Goal: Task Accomplishment & Management: Manage account settings

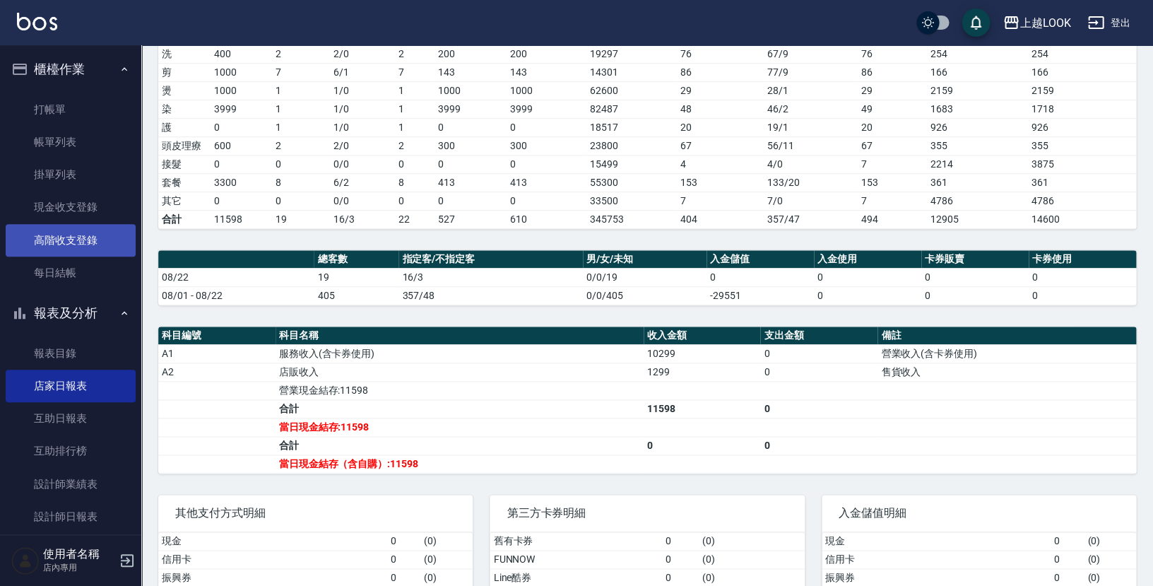
scroll to position [221, 0]
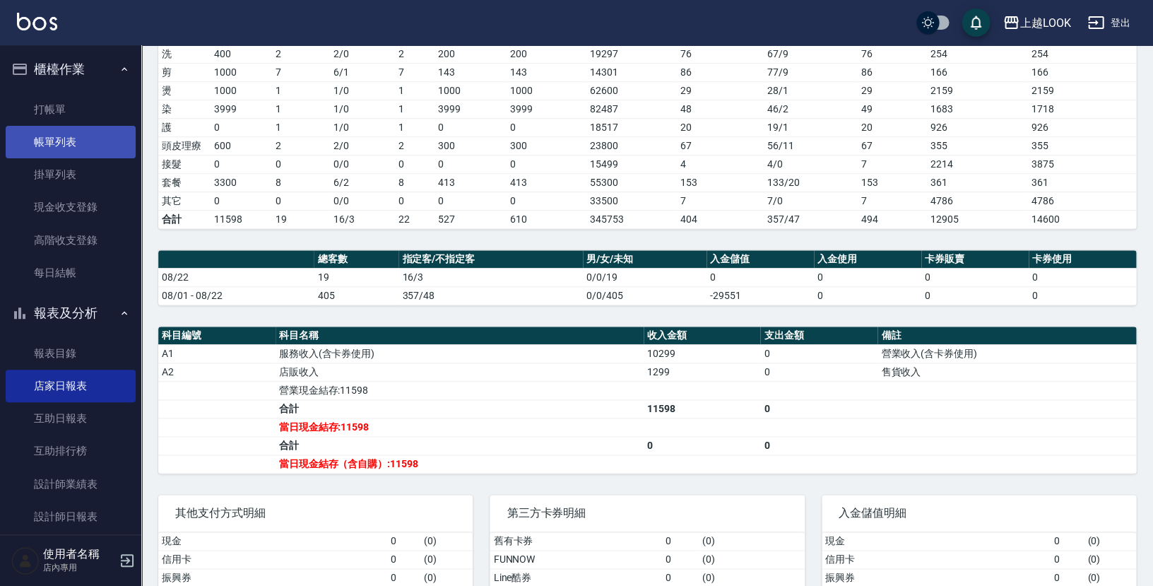
click at [60, 147] on link "帳單列表" at bounding box center [71, 142] width 130 height 32
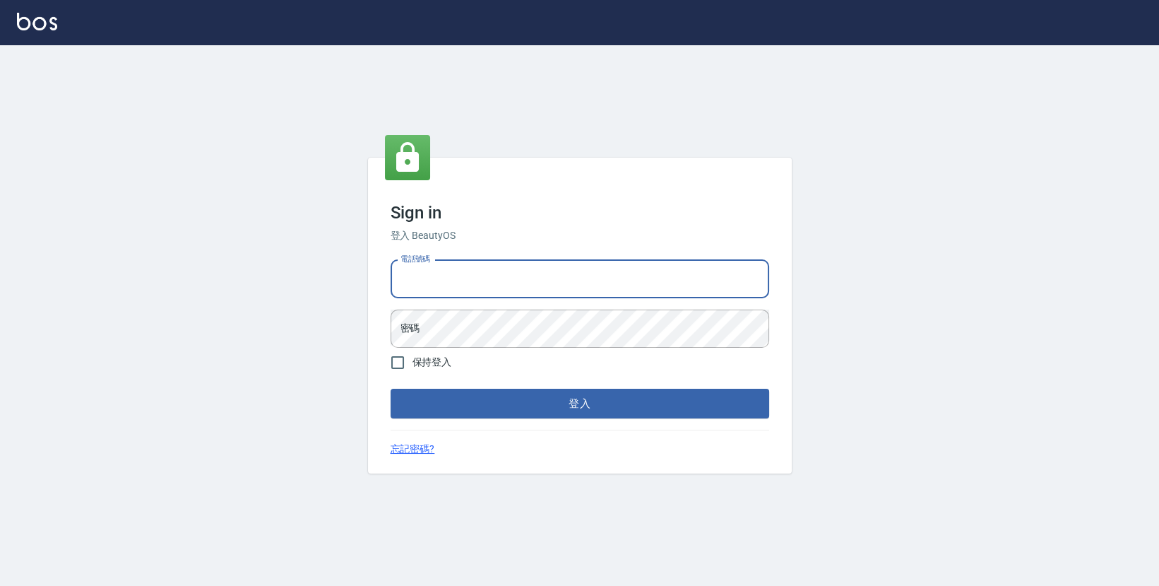
type input "0423178168"
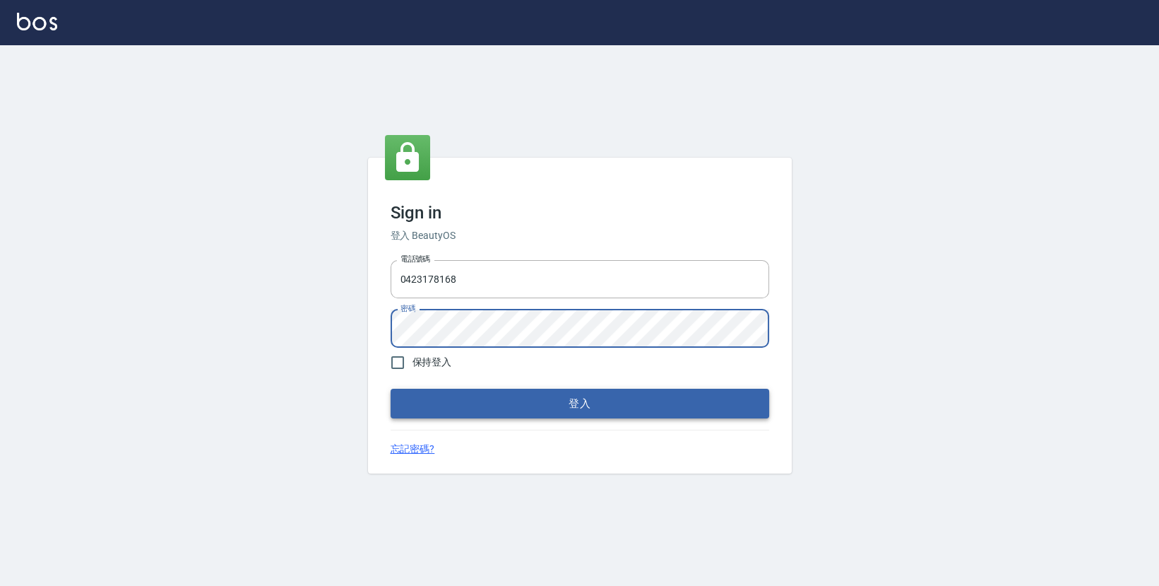
click at [459, 396] on button "登入" at bounding box center [580, 403] width 379 height 30
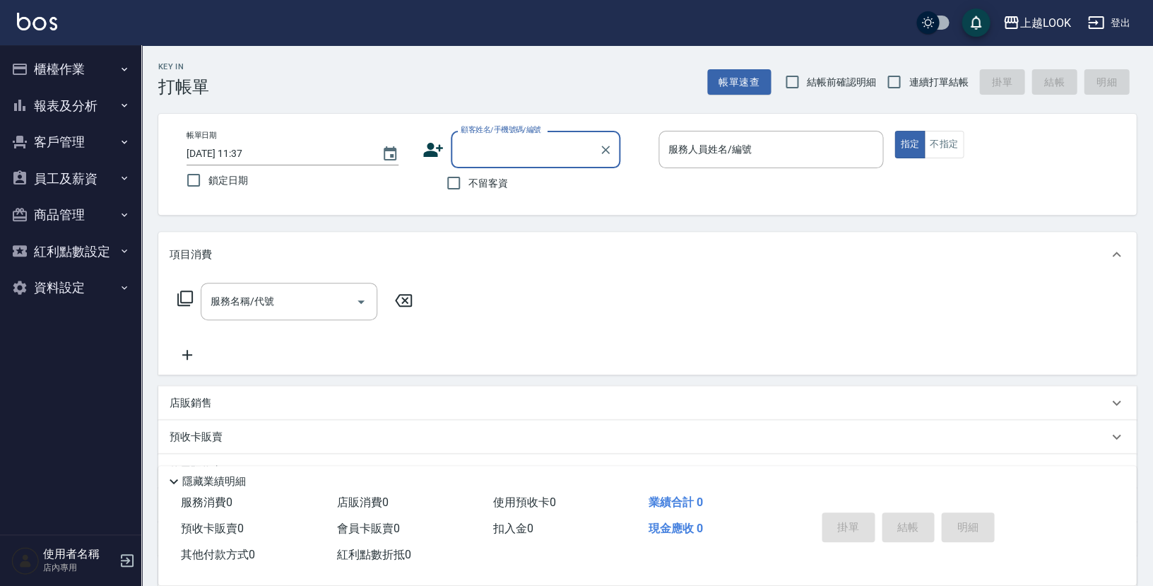
click at [50, 73] on button "櫃檯作業" at bounding box center [71, 69] width 130 height 37
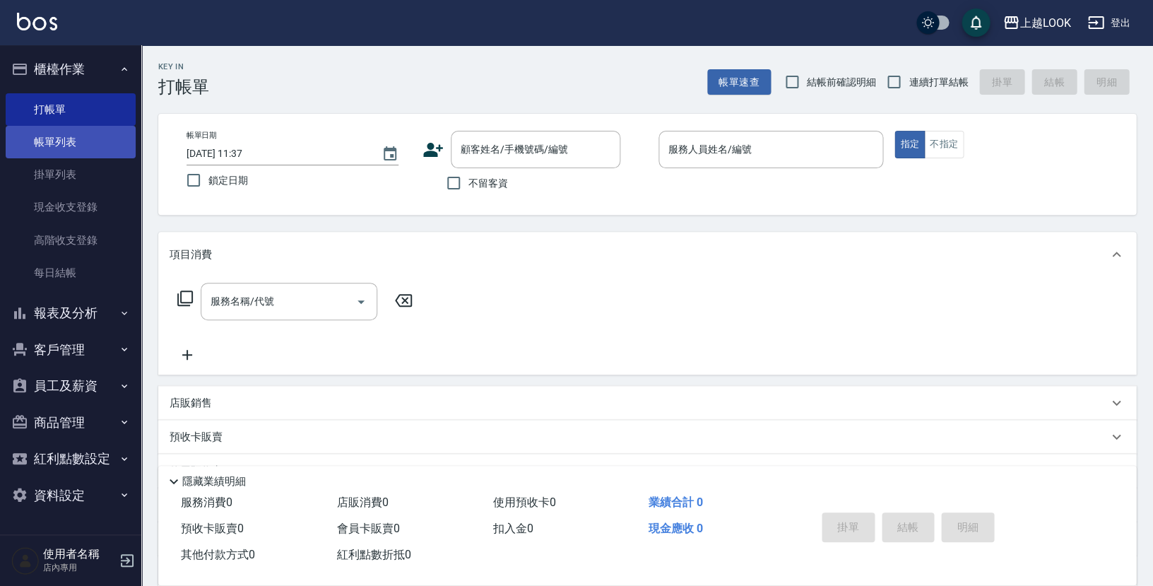
click at [69, 144] on link "帳單列表" at bounding box center [71, 142] width 130 height 32
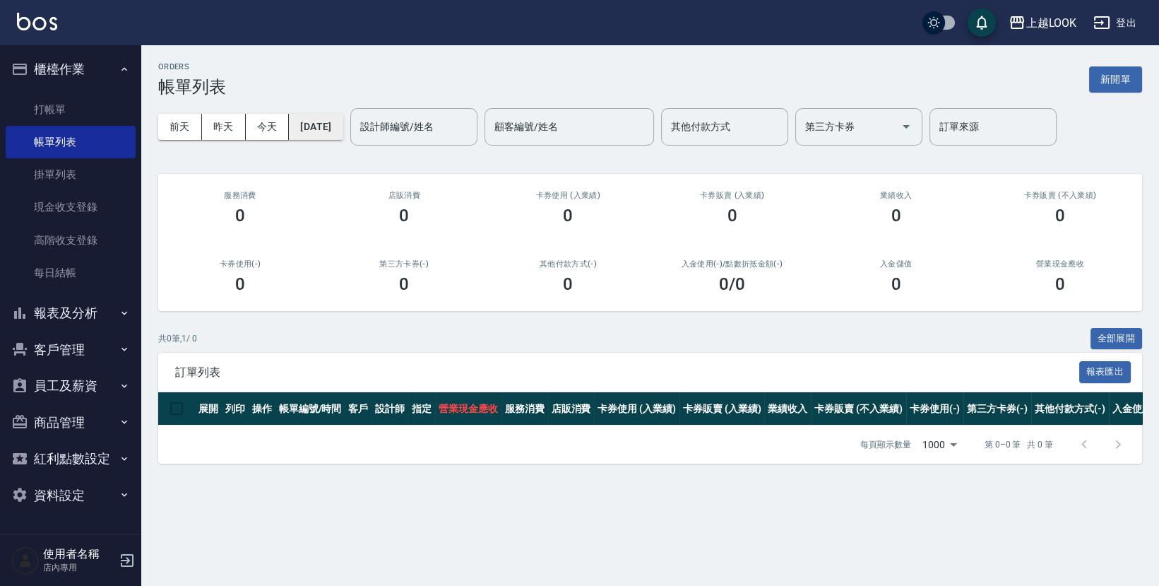
click at [321, 127] on button "[DATE]" at bounding box center [316, 127] width 54 height 26
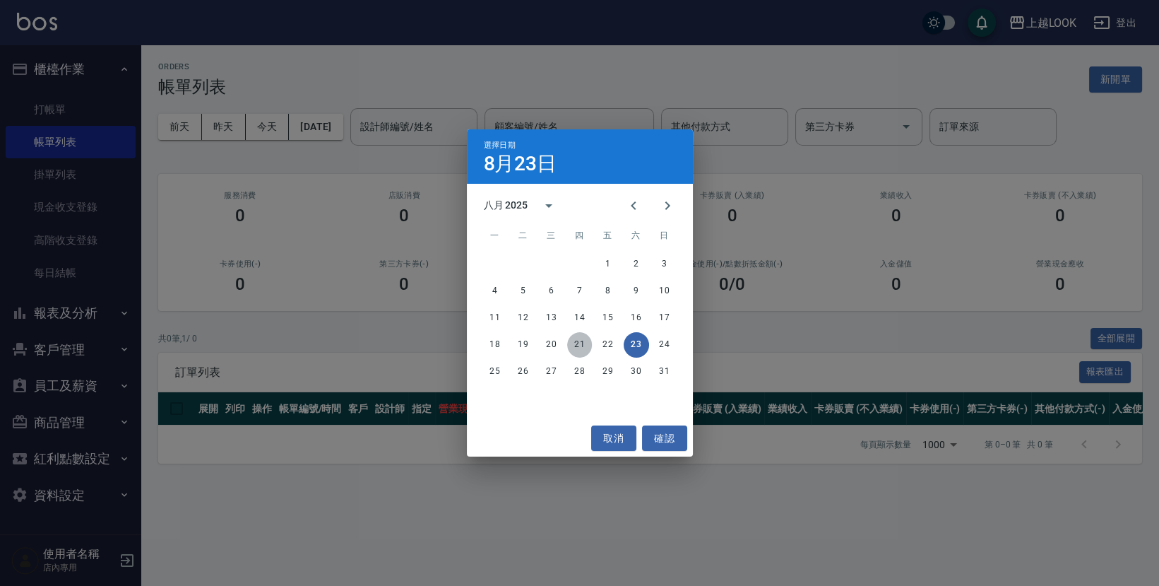
click at [580, 338] on button "21" at bounding box center [579, 344] width 25 height 25
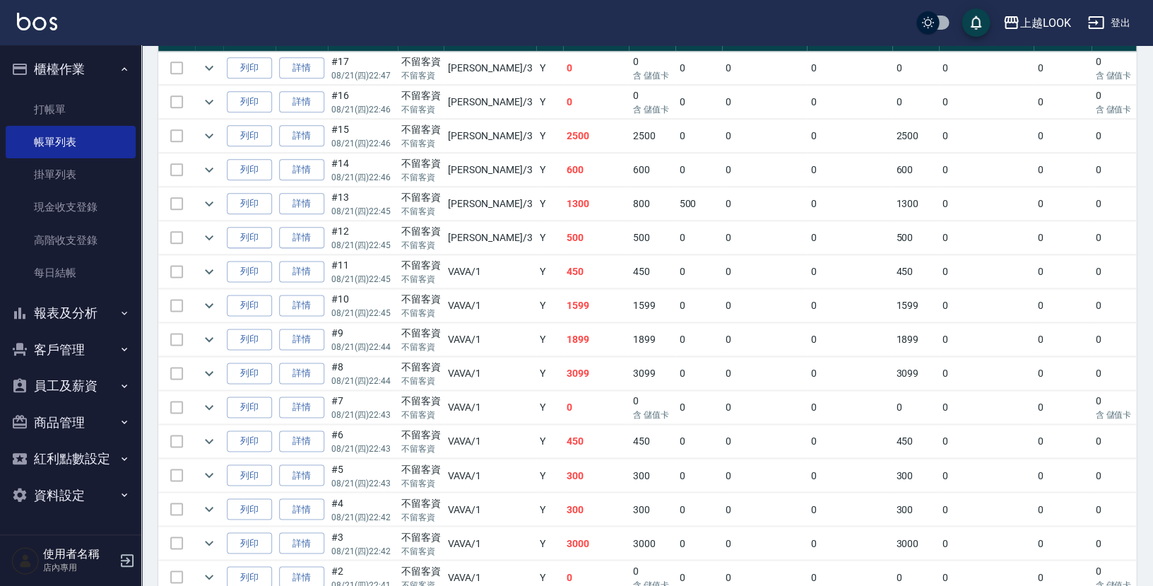
scroll to position [438, 0]
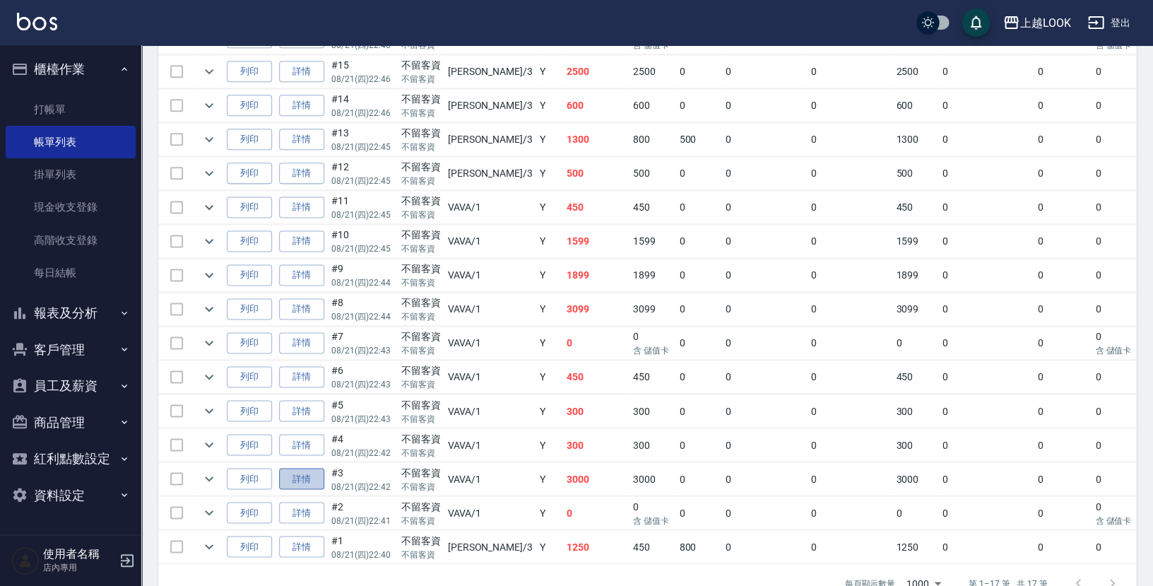
click at [303, 468] on link "詳情" at bounding box center [301, 479] width 45 height 22
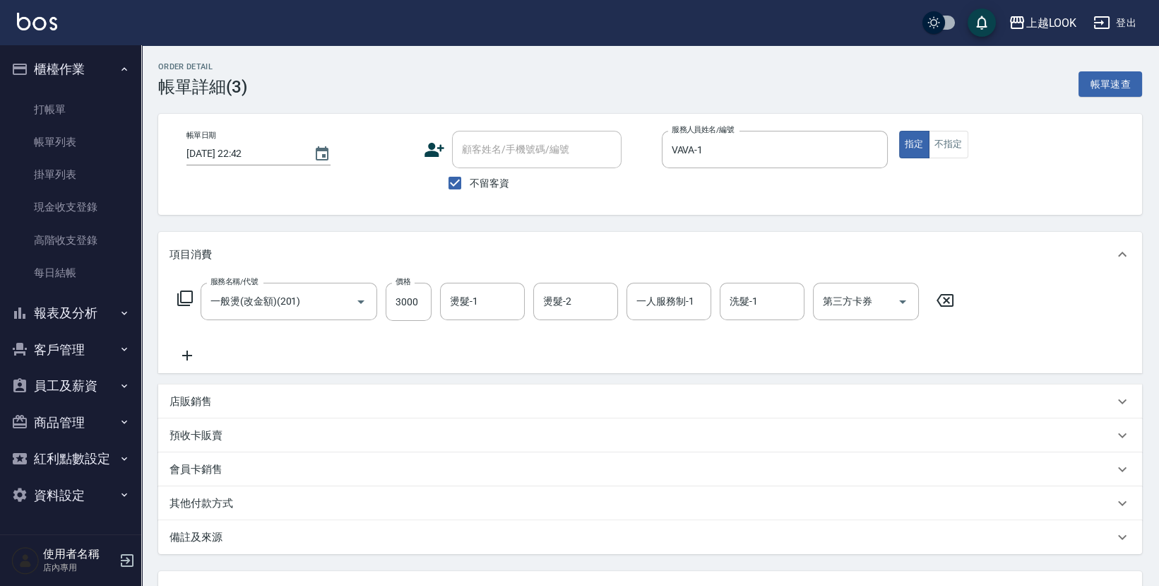
type input "2025/08/21 22:42"
checkbox input "true"
type input "VAVA-1"
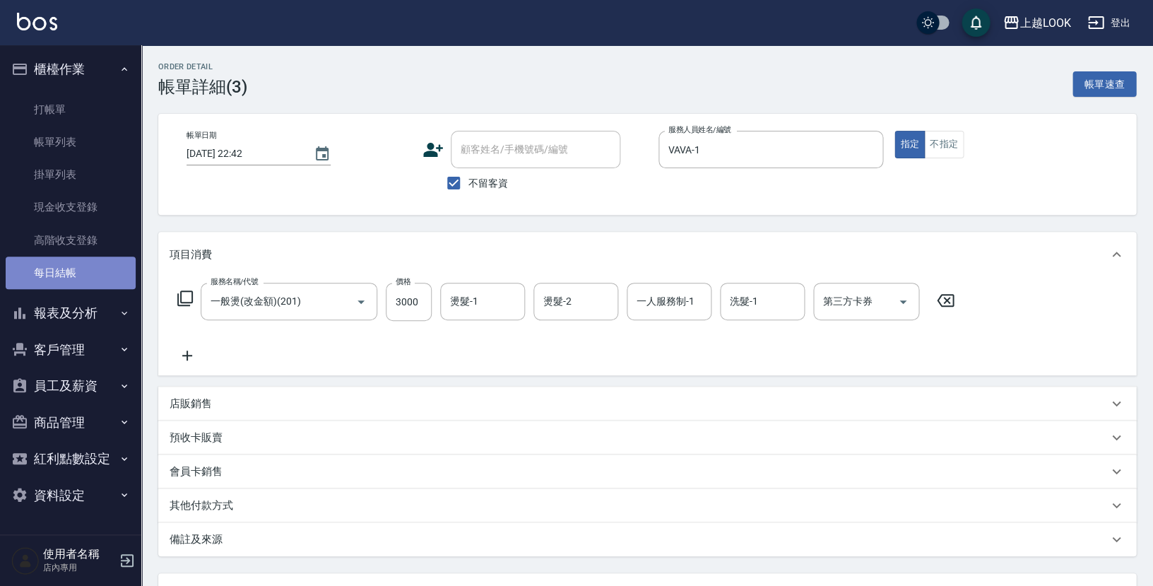
click at [64, 266] on link "每日結帳" at bounding box center [71, 272] width 130 height 32
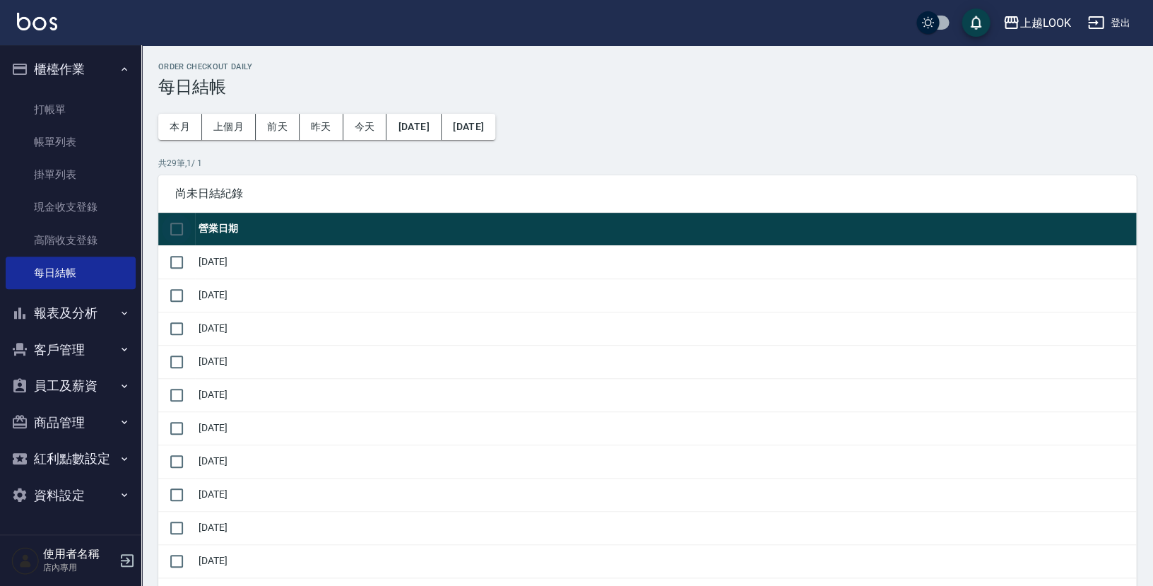
click at [171, 229] on input "checkbox" at bounding box center [177, 229] width 30 height 30
checkbox input "true"
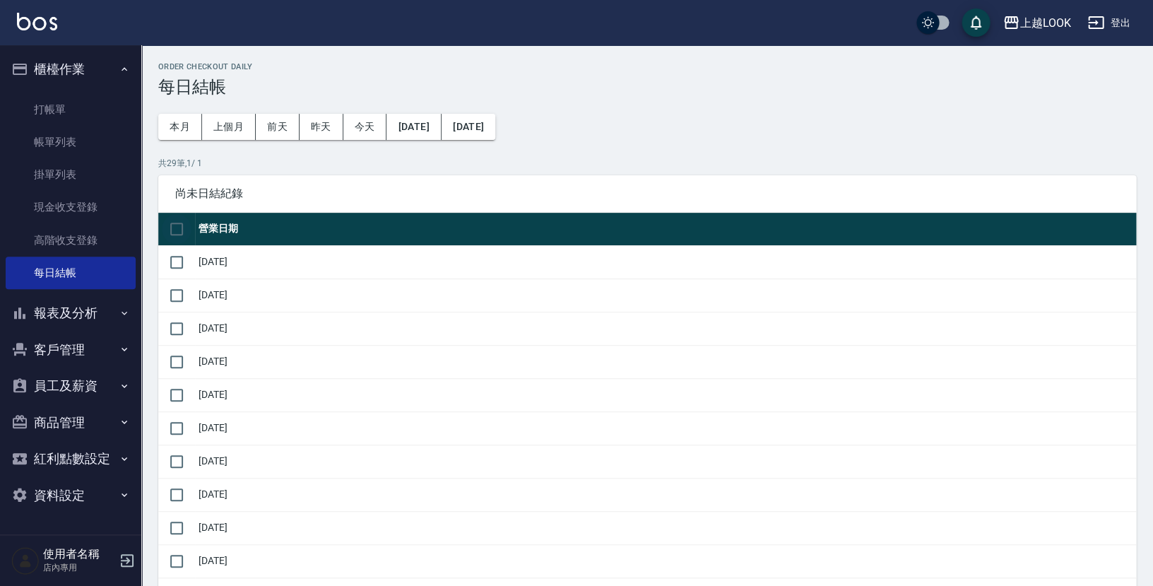
checkbox input "true"
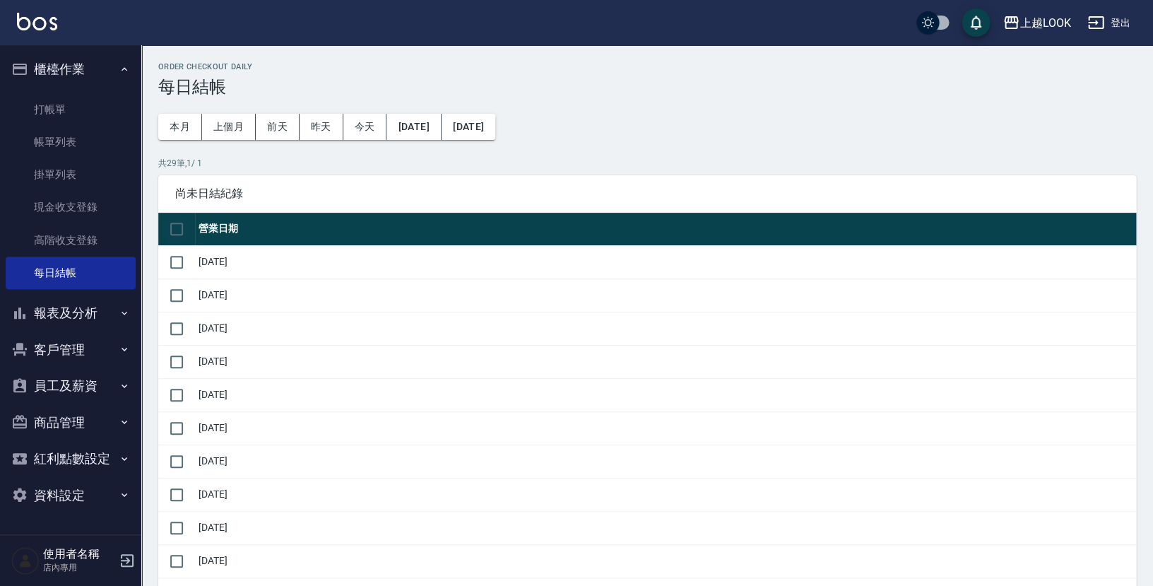
checkbox input "true"
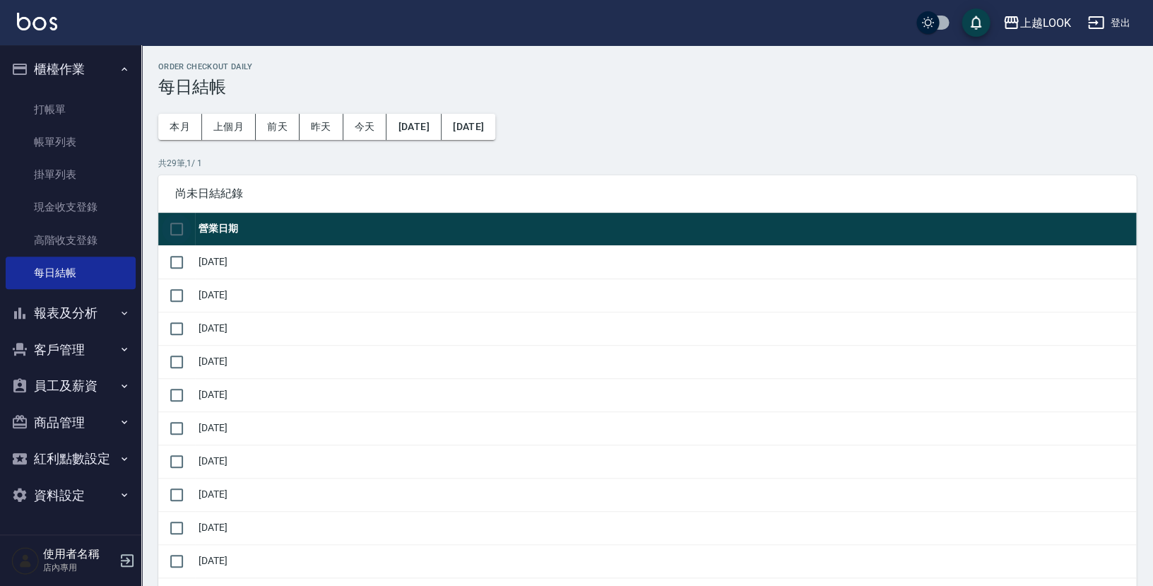
checkbox input "true"
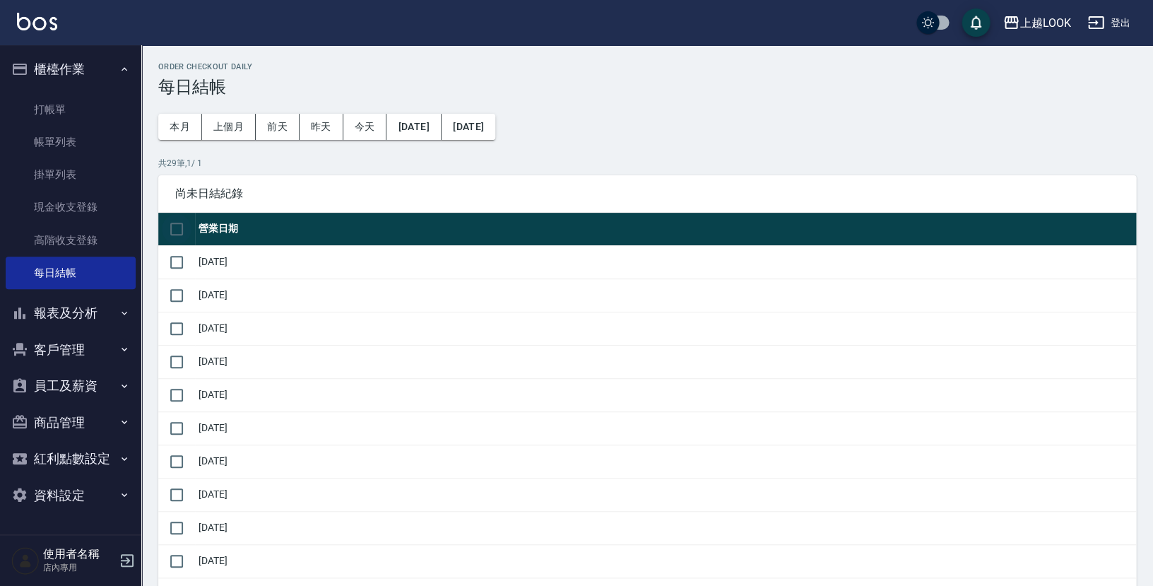
checkbox input "true"
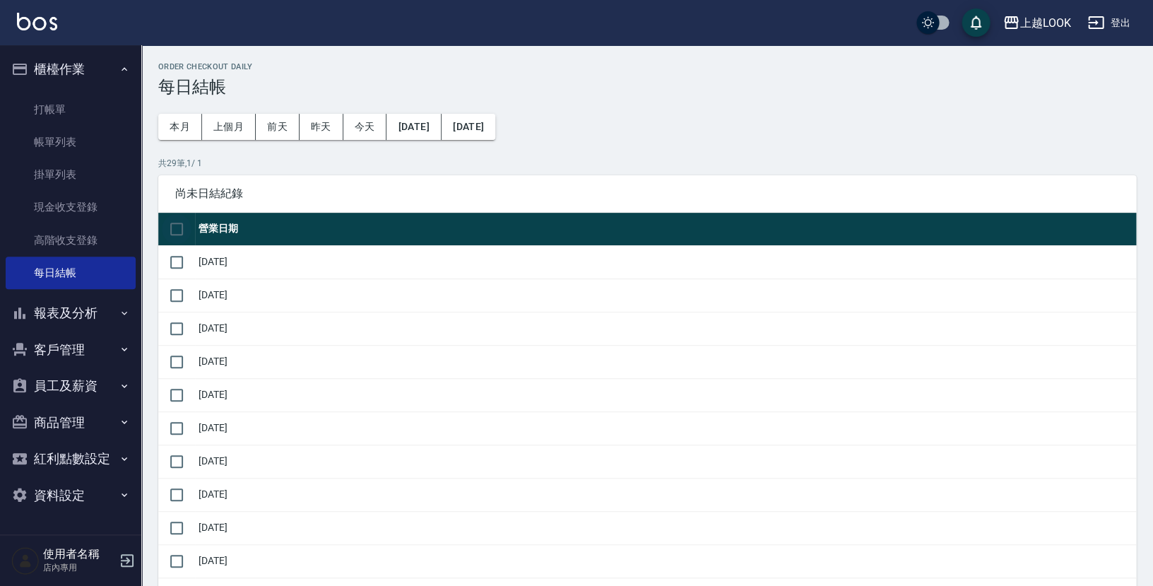
checkbox input "true"
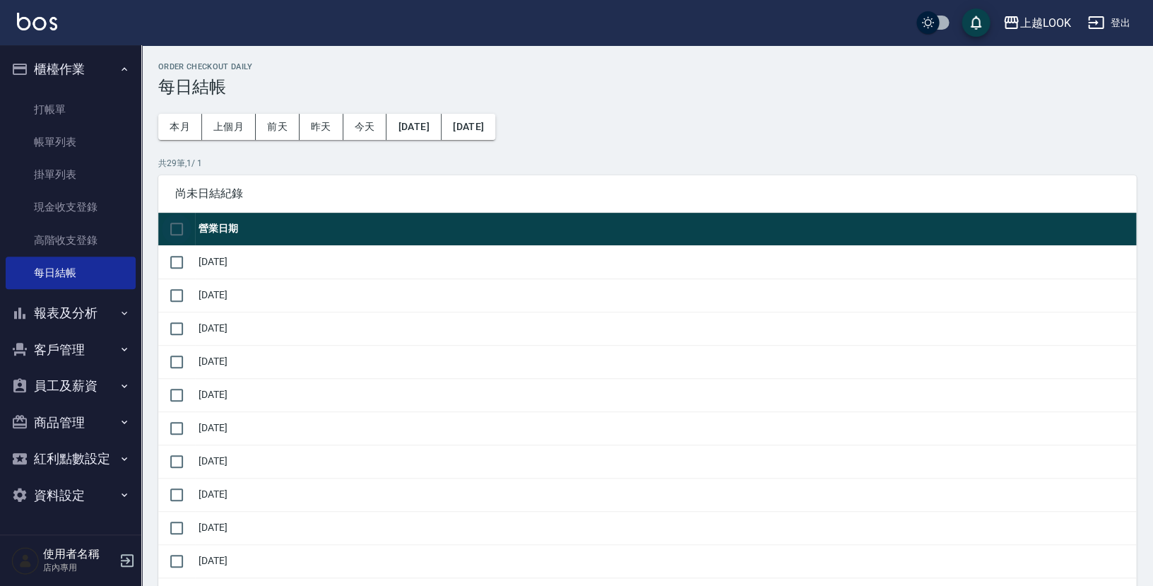
checkbox input "true"
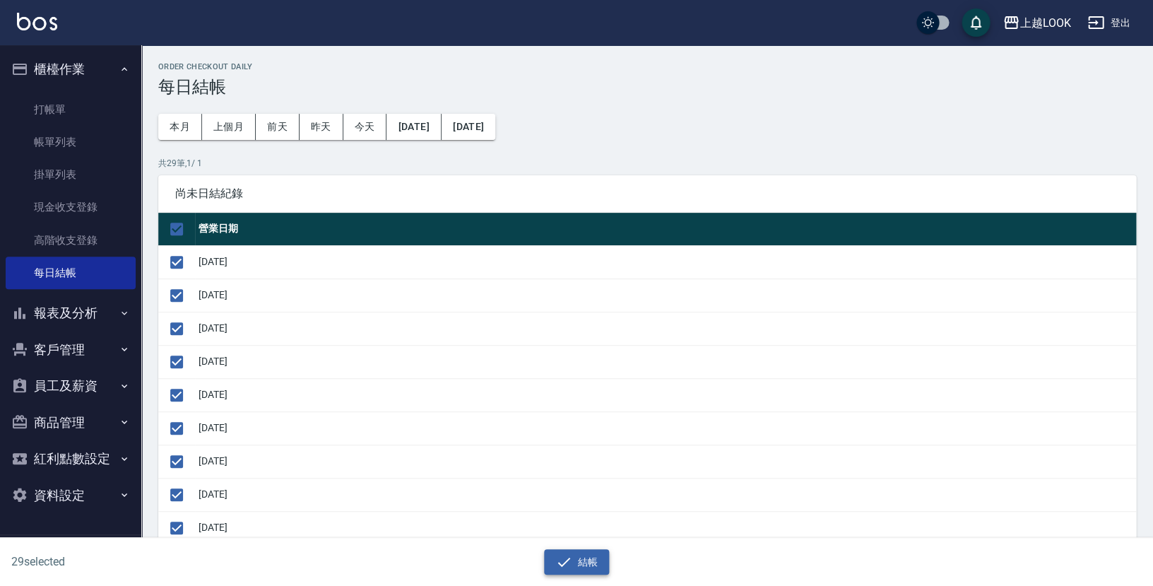
click at [568, 564] on icon "button" at bounding box center [563, 561] width 17 height 17
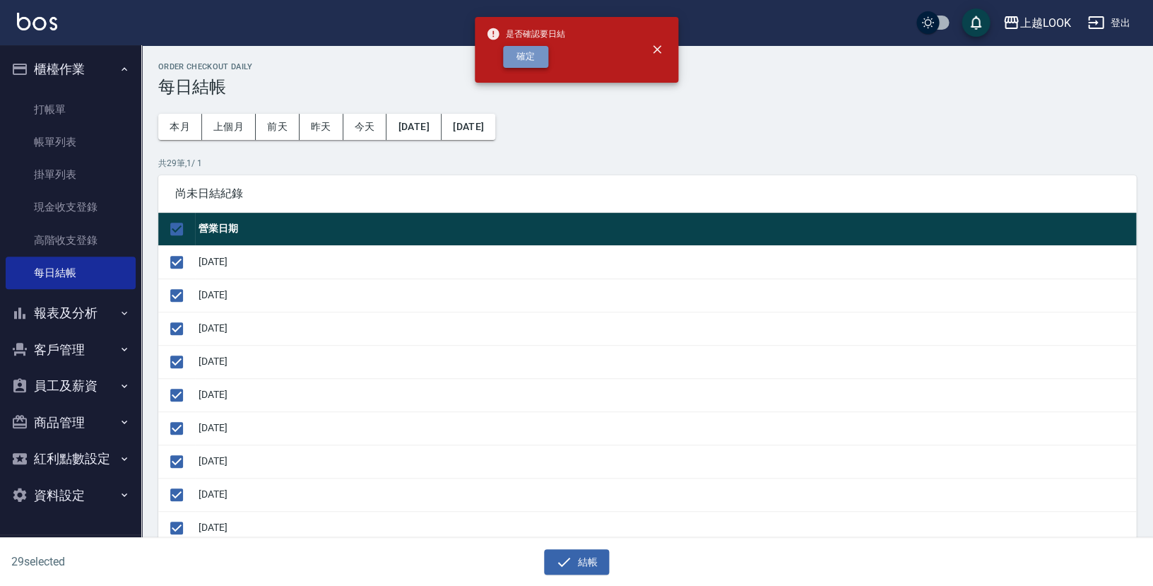
click at [514, 64] on button "確定" at bounding box center [525, 57] width 45 height 22
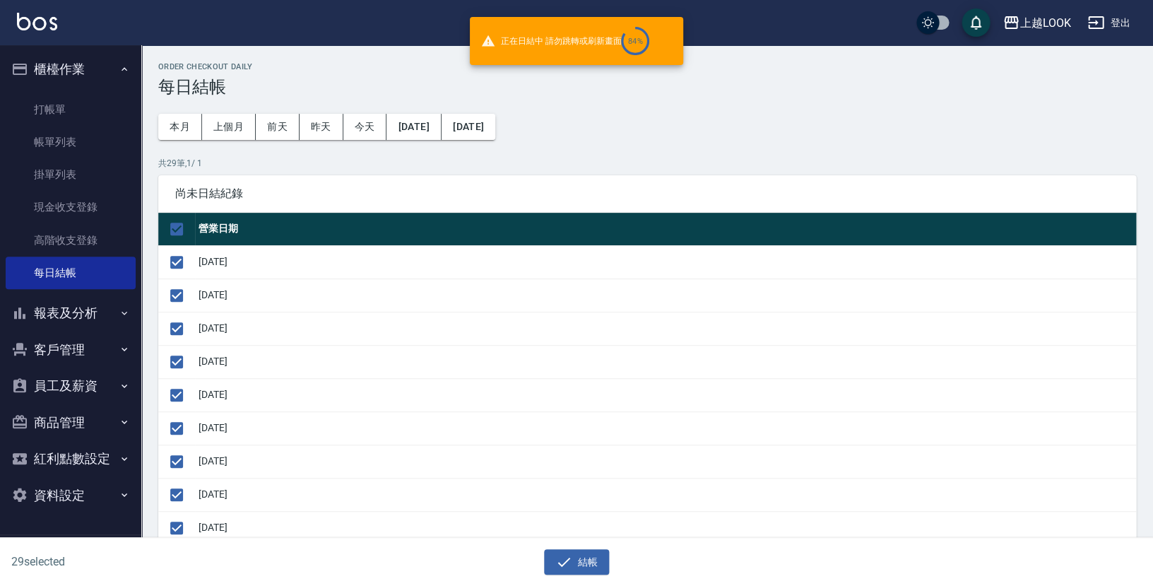
checkbox input "false"
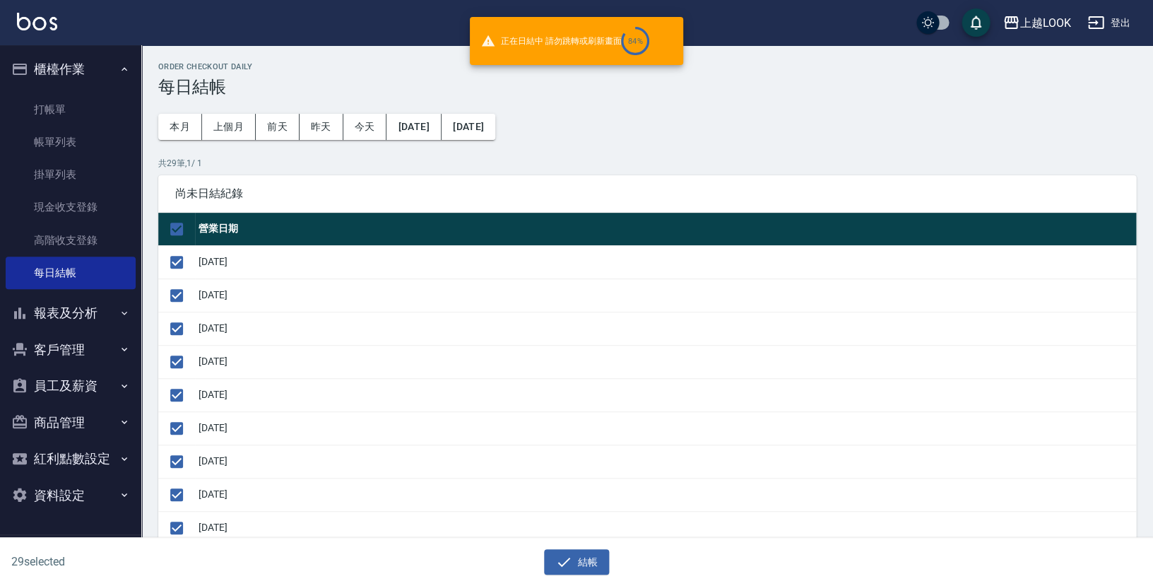
checkbox input "false"
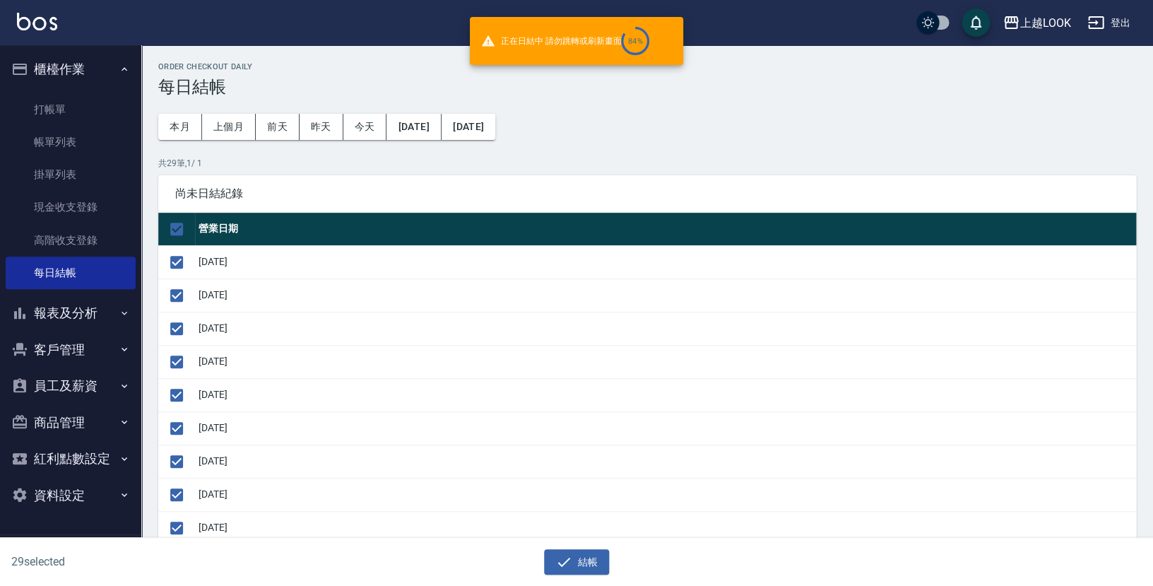
checkbox input "false"
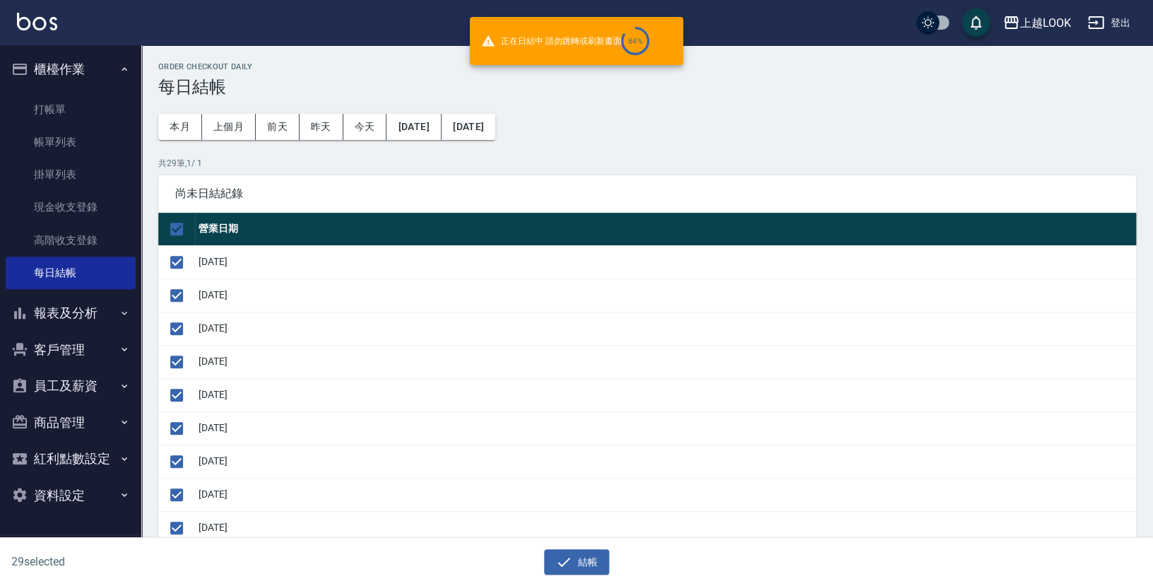
checkbox input "false"
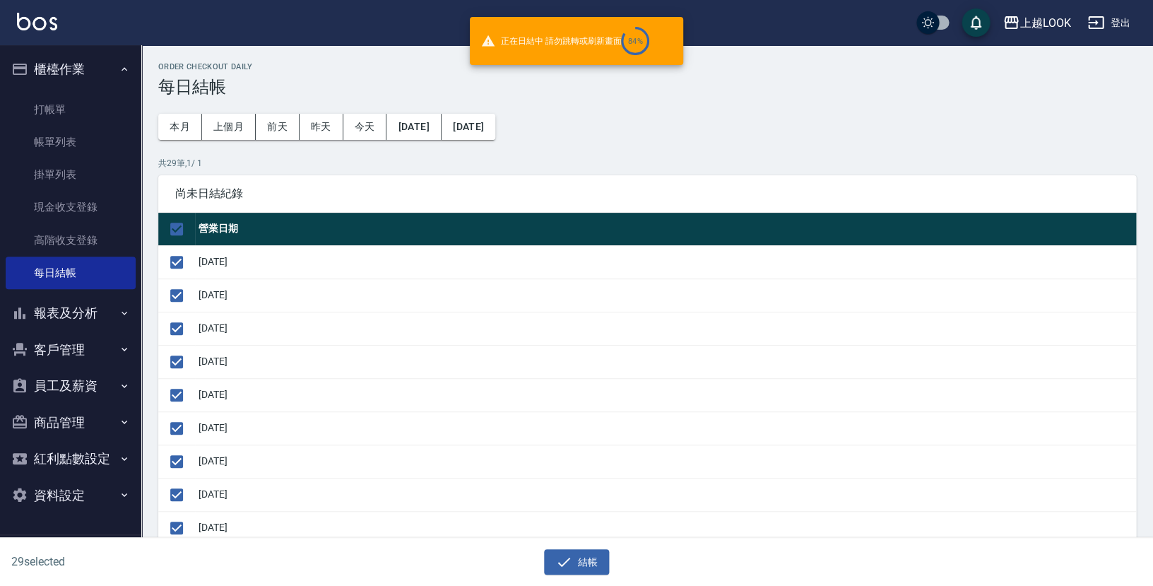
checkbox input "false"
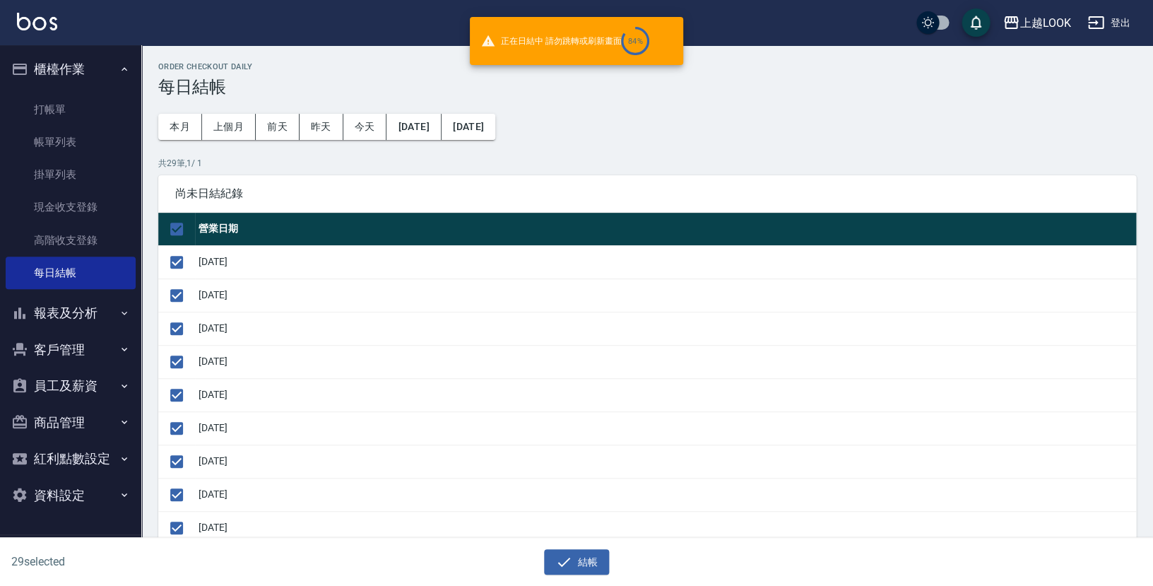
checkbox input "false"
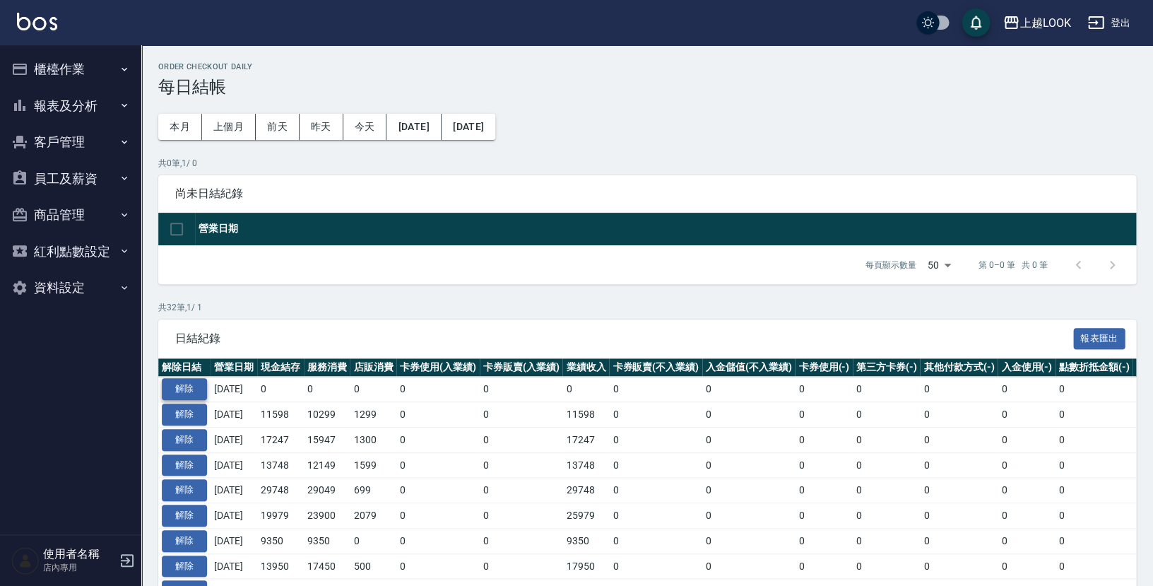
click at [176, 389] on button "解除" at bounding box center [184, 389] width 45 height 22
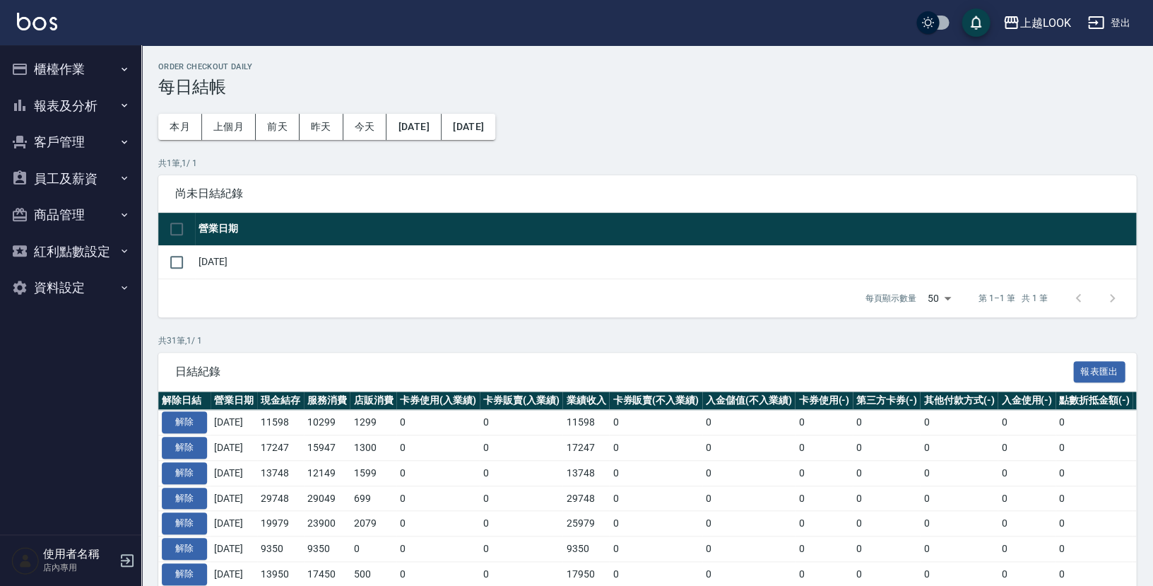
scroll to position [85, 0]
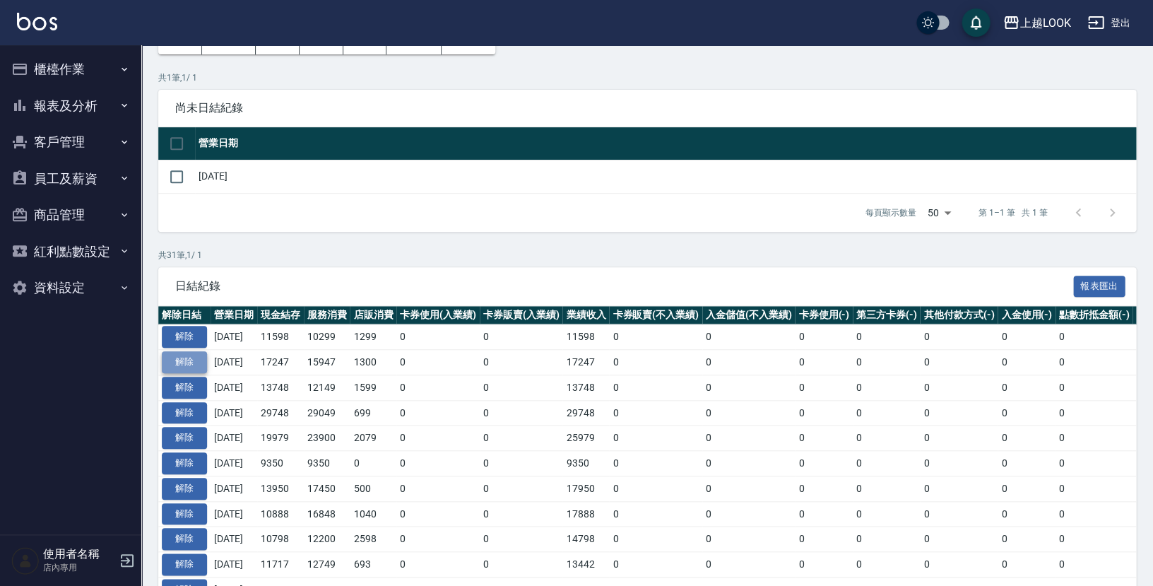
click at [194, 355] on button "解除" at bounding box center [184, 362] width 45 height 22
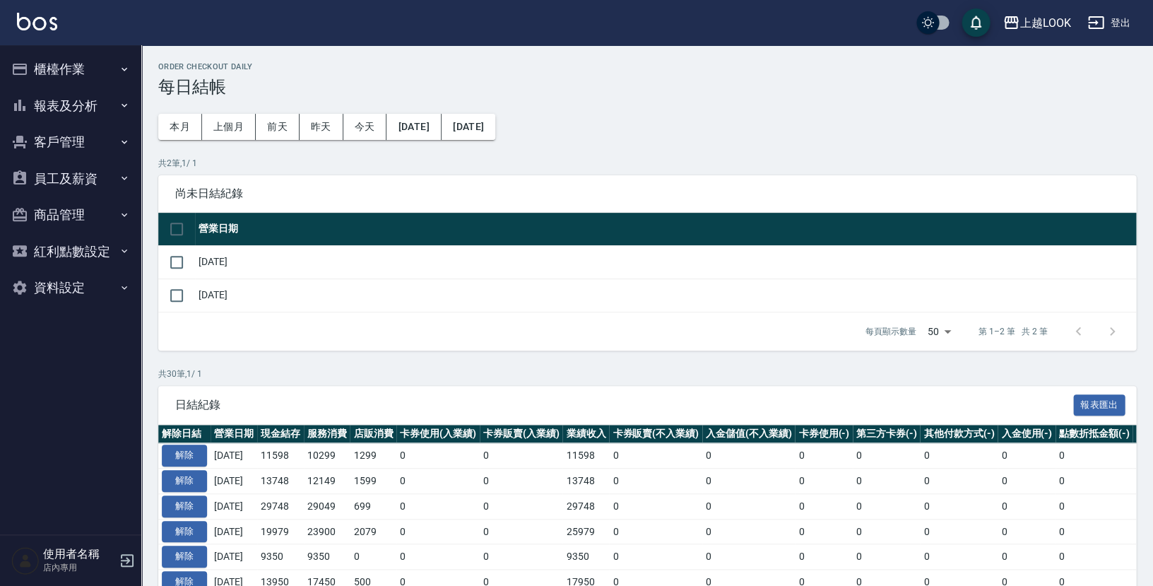
click at [62, 66] on button "櫃檯作業" at bounding box center [71, 69] width 130 height 37
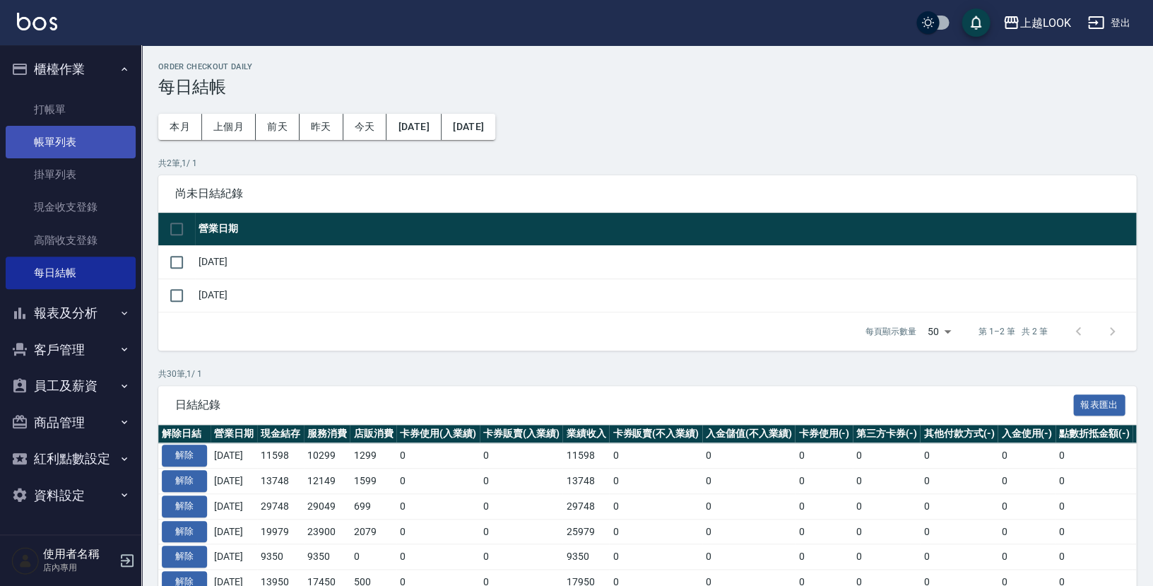
click at [75, 131] on link "帳單列表" at bounding box center [71, 142] width 130 height 32
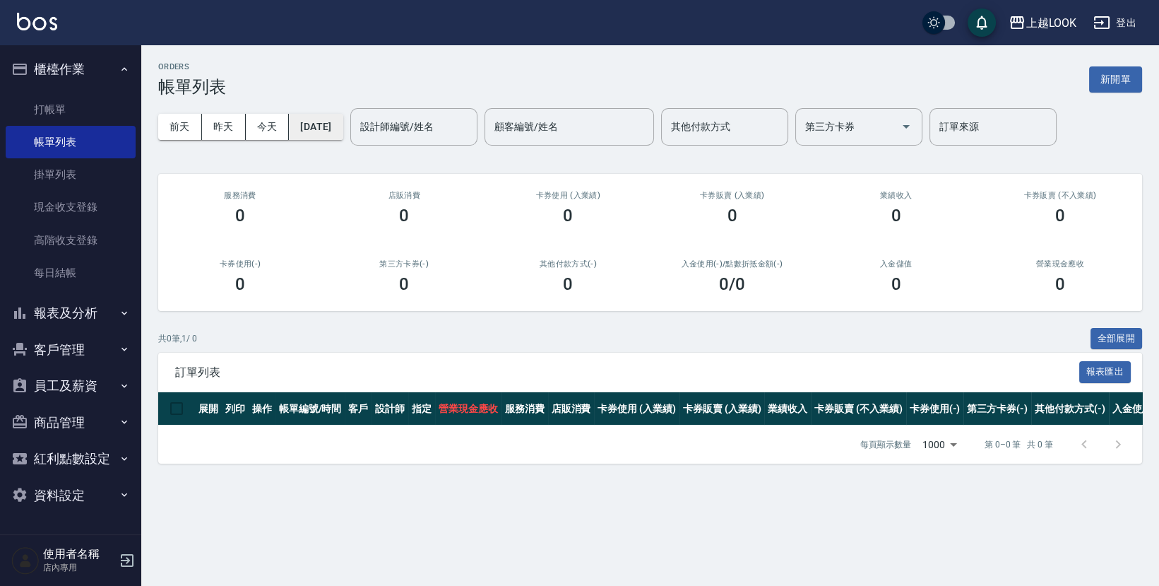
click at [343, 128] on button "[DATE]" at bounding box center [316, 127] width 54 height 26
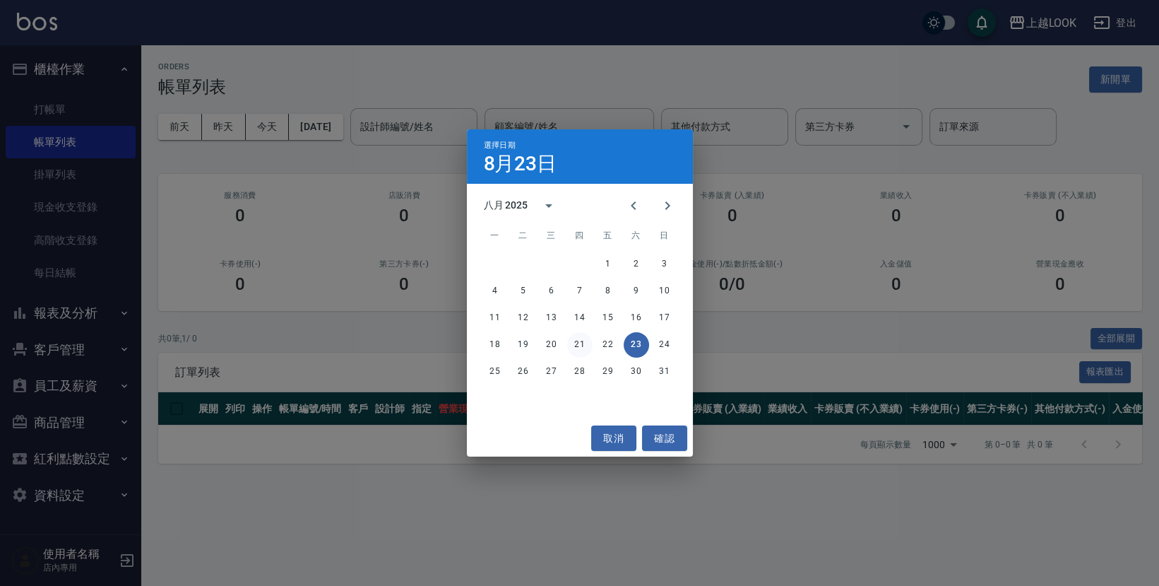
click at [585, 342] on button "21" at bounding box center [579, 344] width 25 height 25
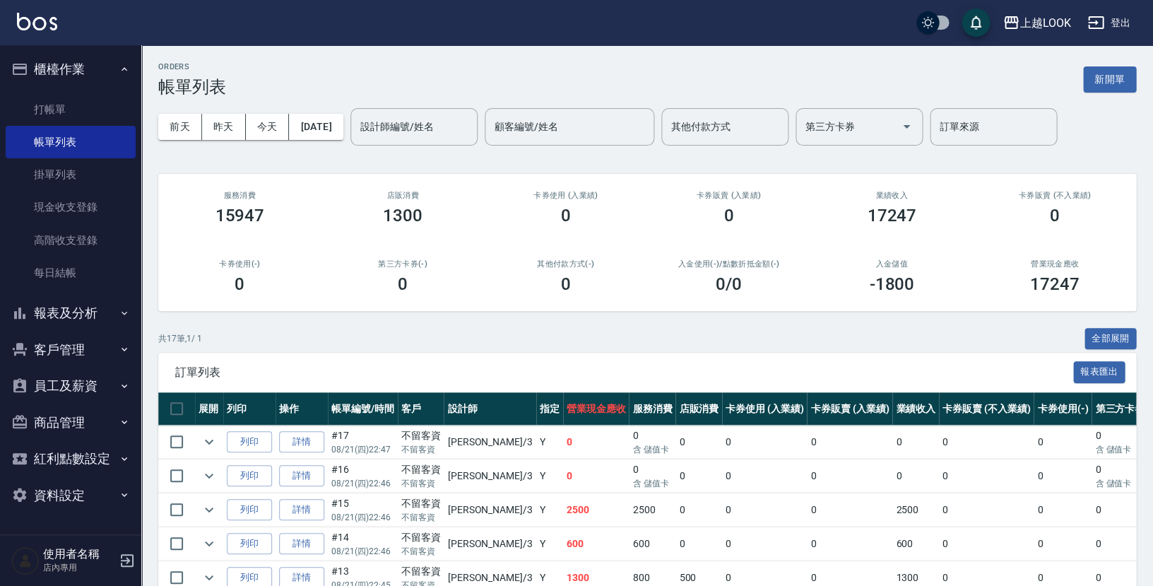
scroll to position [438, 0]
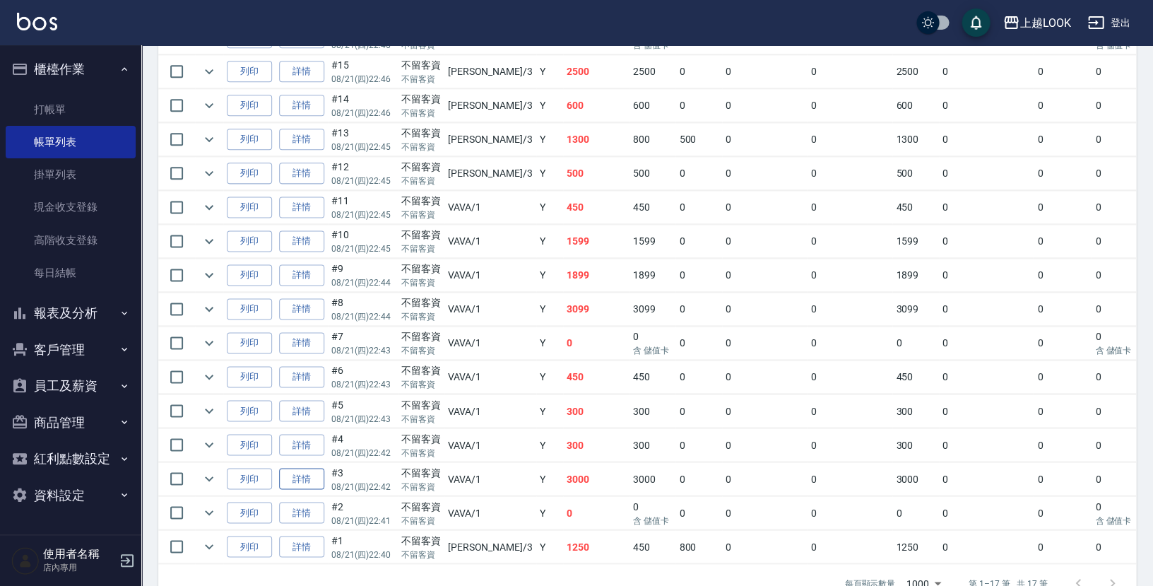
click at [288, 468] on link "詳情" at bounding box center [301, 479] width 45 height 22
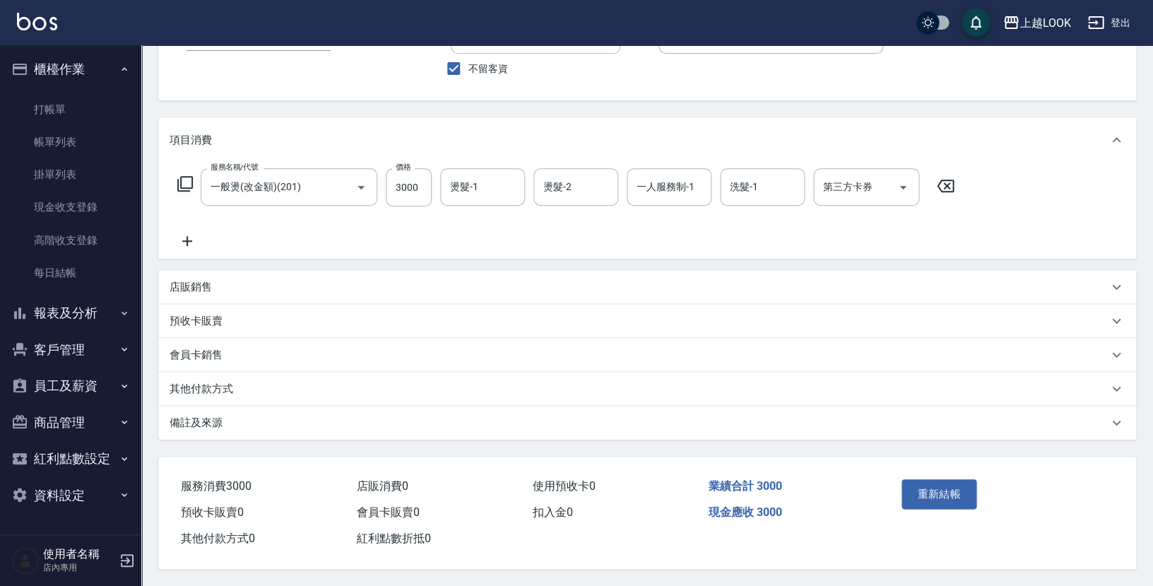
type input "2025/08/21 22:42"
checkbox input "true"
type input "VAVA-1"
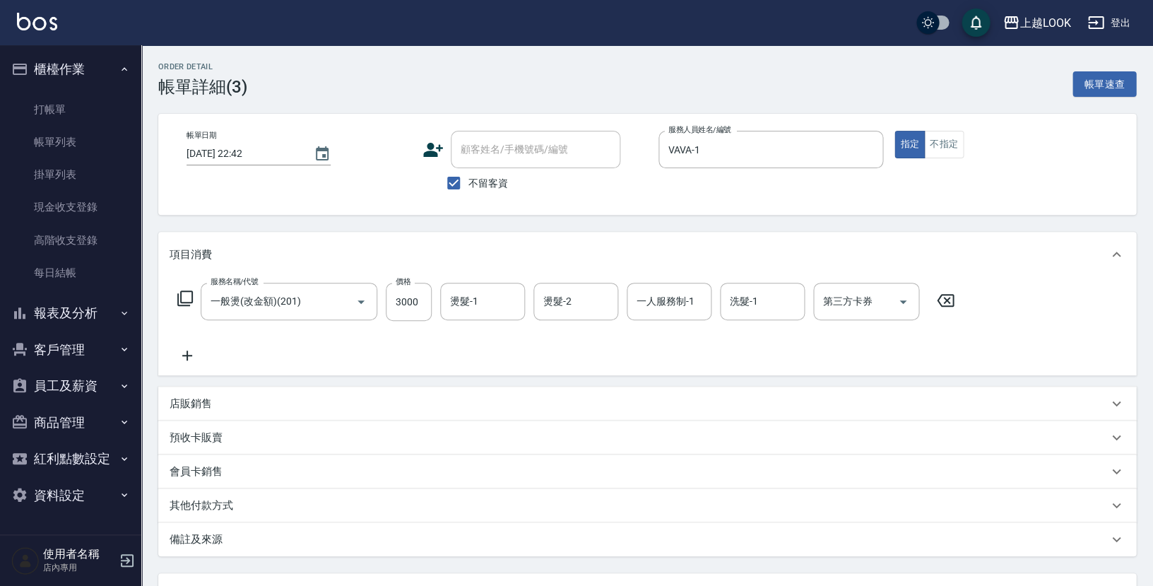
scroll to position [114, 0]
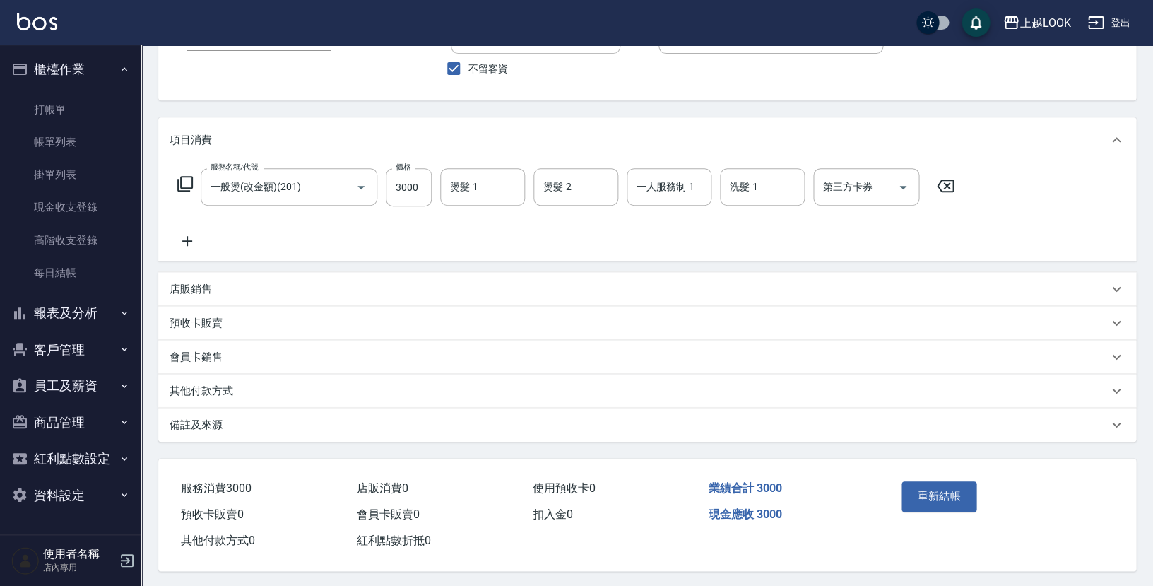
click at [210, 385] on p "其他付款方式" at bounding box center [202, 391] width 64 height 15
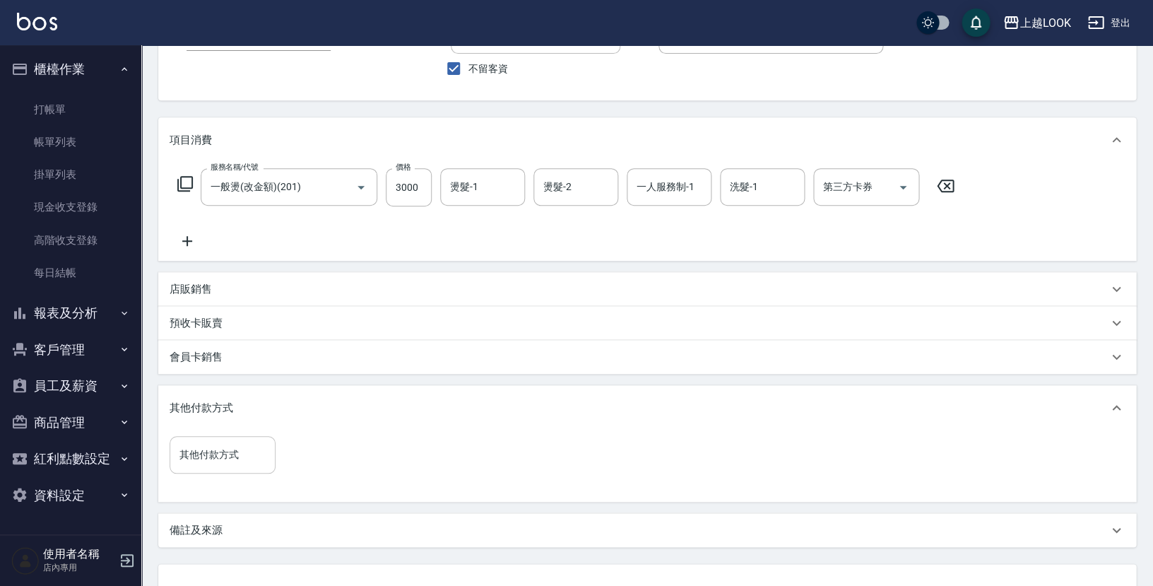
click at [236, 451] on input "其他付款方式" at bounding box center [222, 454] width 93 height 25
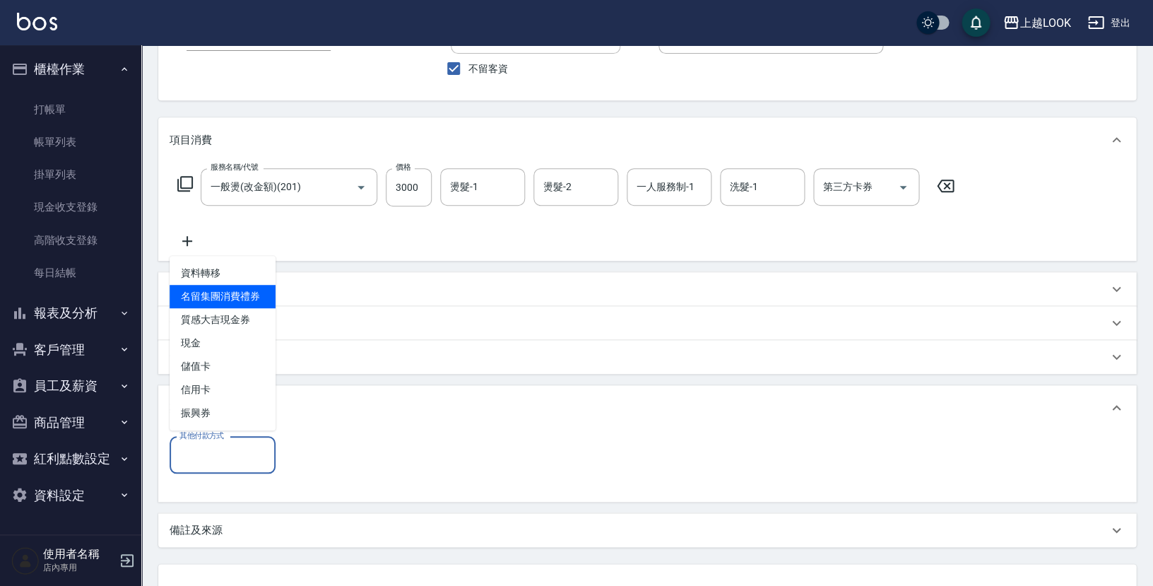
click at [249, 295] on span "名留集團消費禮券" at bounding box center [223, 296] width 106 height 23
type input "名留集團消費禮券"
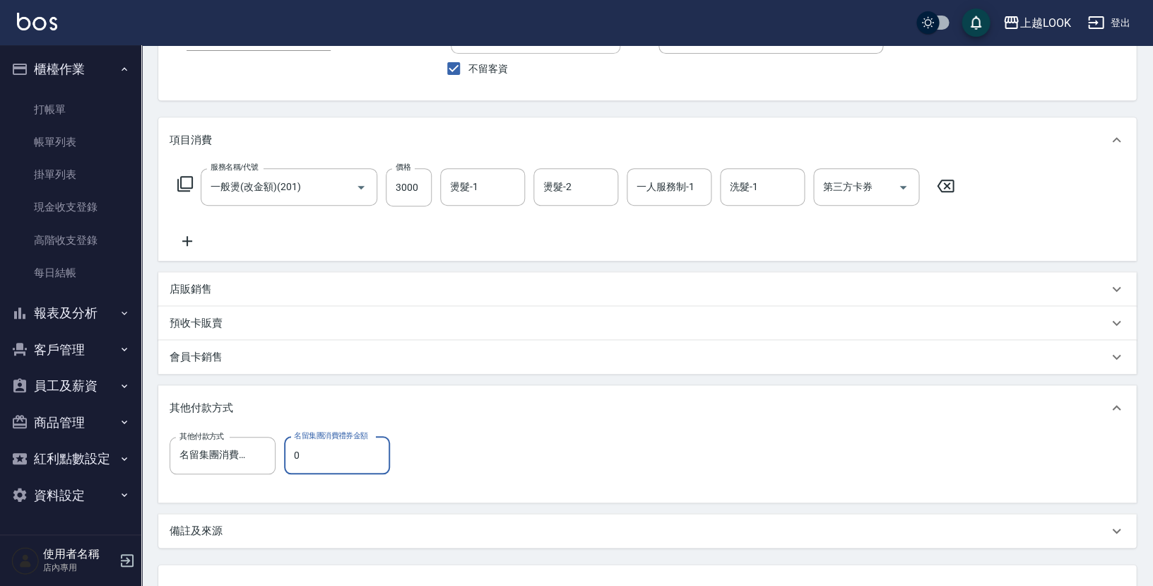
drag, startPoint x: 306, startPoint y: 456, endPoint x: 281, endPoint y: 449, distance: 25.5
click at [281, 449] on div "其他付款方式 名留集團消費禮券 其他付款方式 名留集團消費禮券金額 0 名留集團消費禮券金額" at bounding box center [284, 455] width 229 height 38
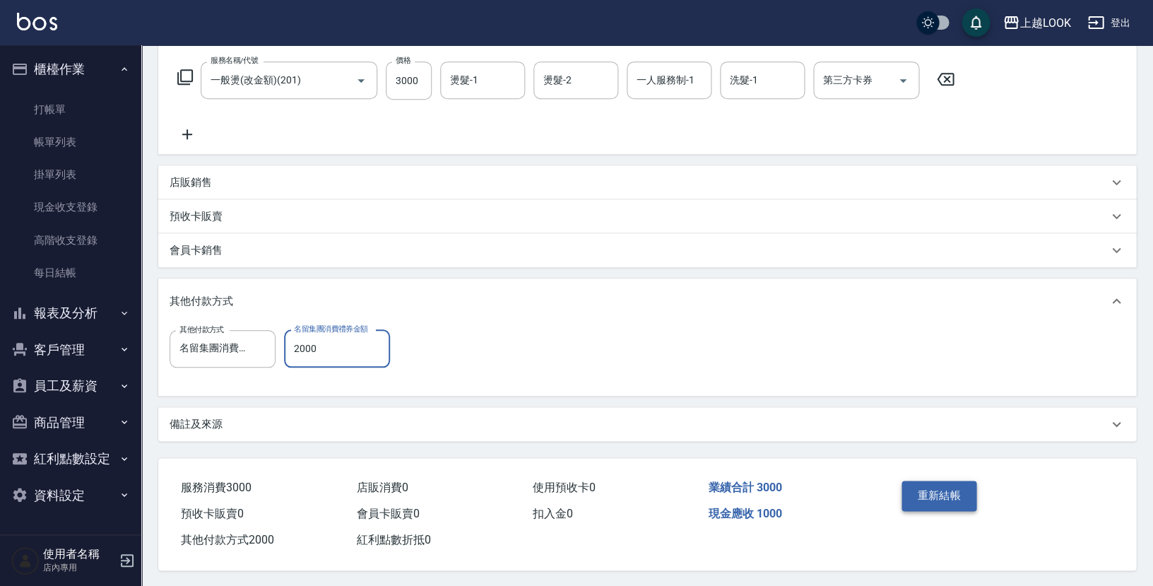
type input "2000"
click at [941, 486] on button "重新結帳" at bounding box center [938, 495] width 75 height 30
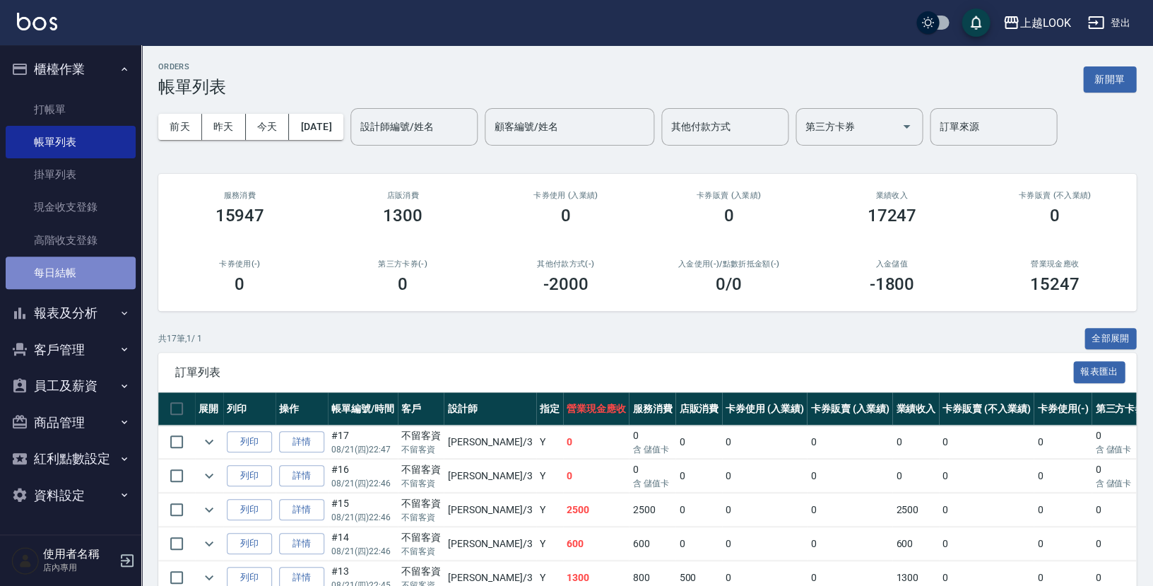
click at [64, 263] on link "每日結帳" at bounding box center [71, 272] width 130 height 32
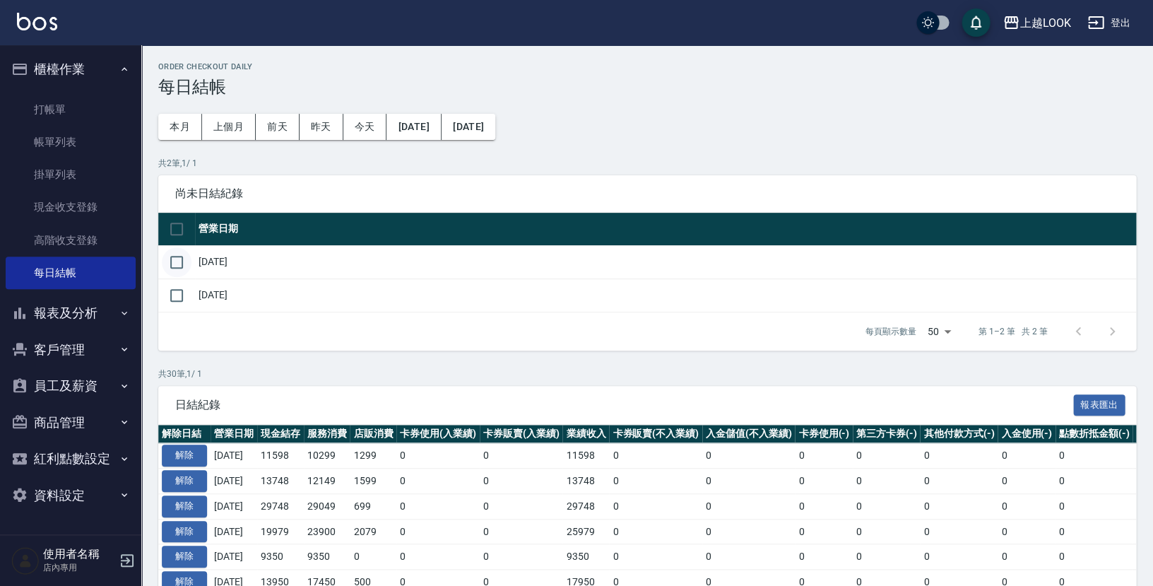
click at [184, 254] on input "checkbox" at bounding box center [177, 262] width 30 height 30
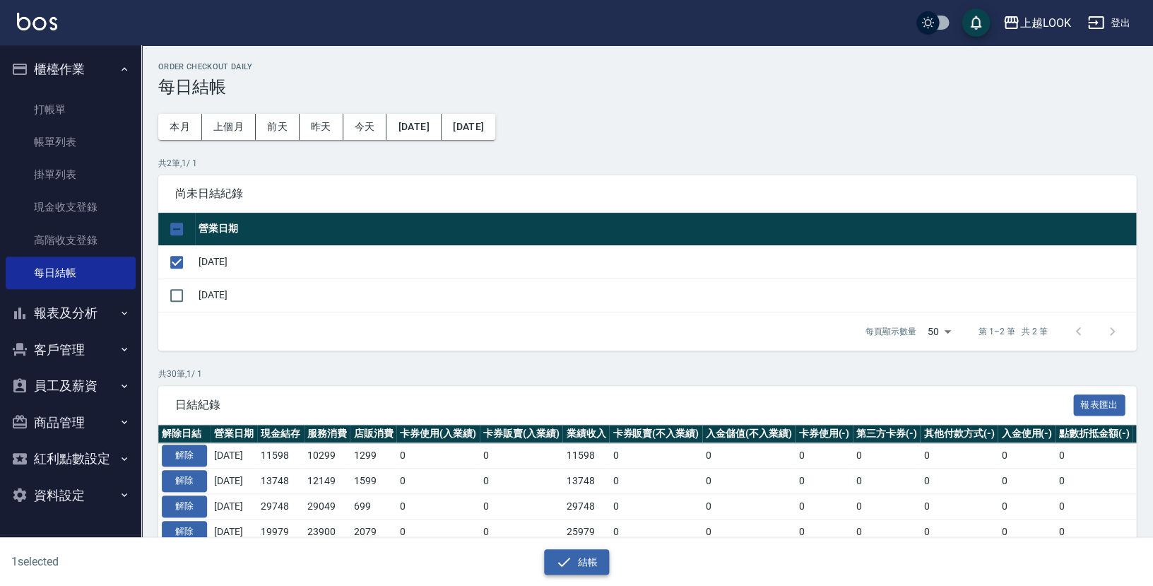
click at [587, 556] on button "結帳" at bounding box center [577, 562] width 66 height 26
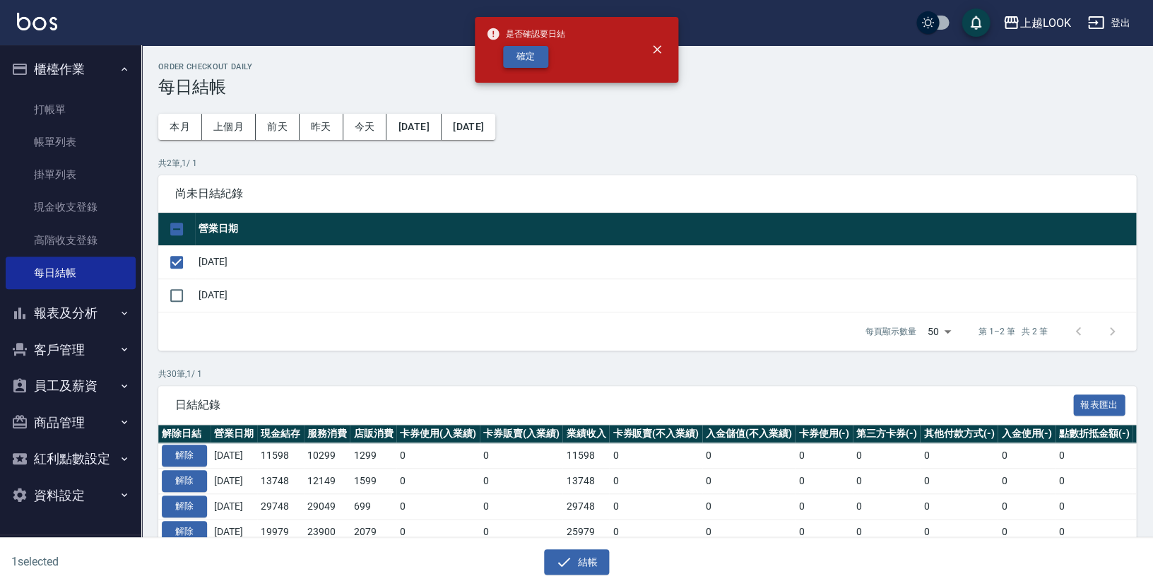
click at [530, 61] on button "確定" at bounding box center [525, 57] width 45 height 22
checkbox input "false"
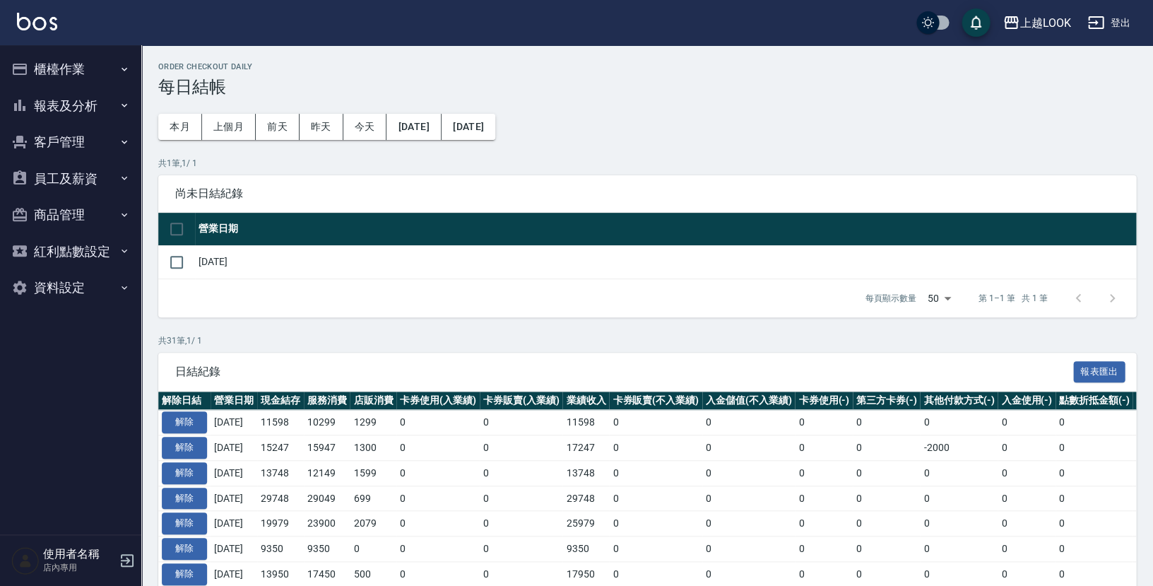
click at [66, 109] on button "報表及分析" at bounding box center [71, 106] width 130 height 37
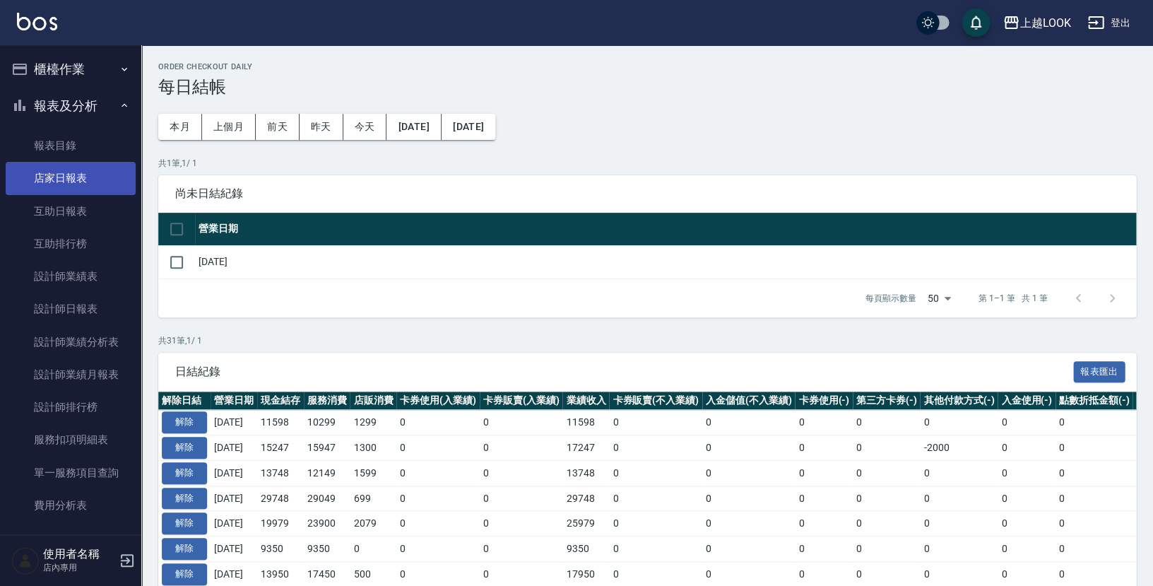
click at [64, 170] on link "店家日報表" at bounding box center [71, 178] width 130 height 32
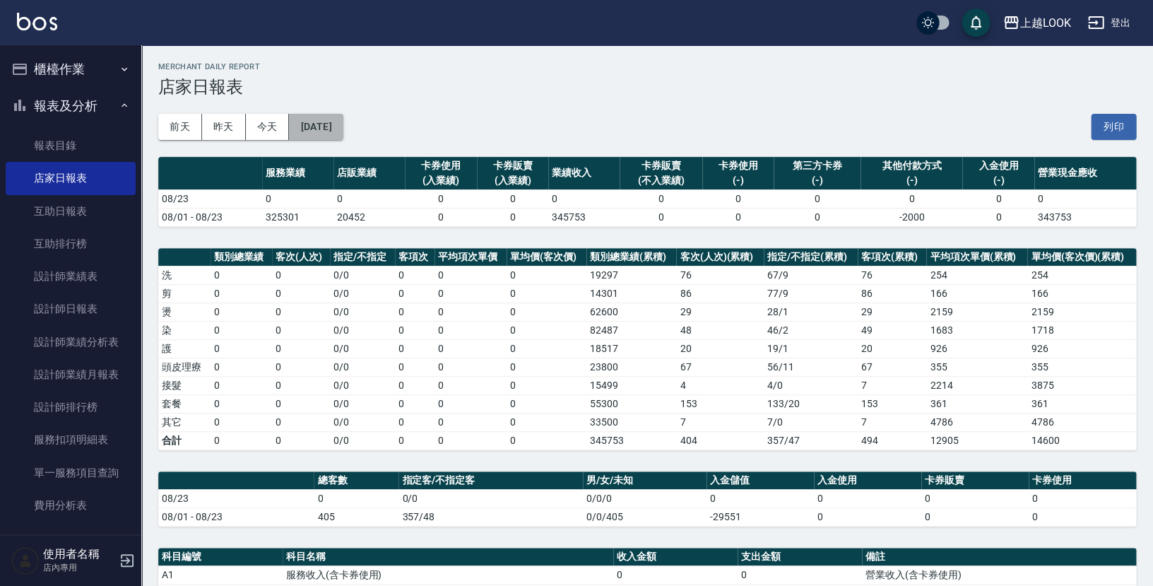
click at [343, 131] on button "[DATE]" at bounding box center [316, 127] width 54 height 26
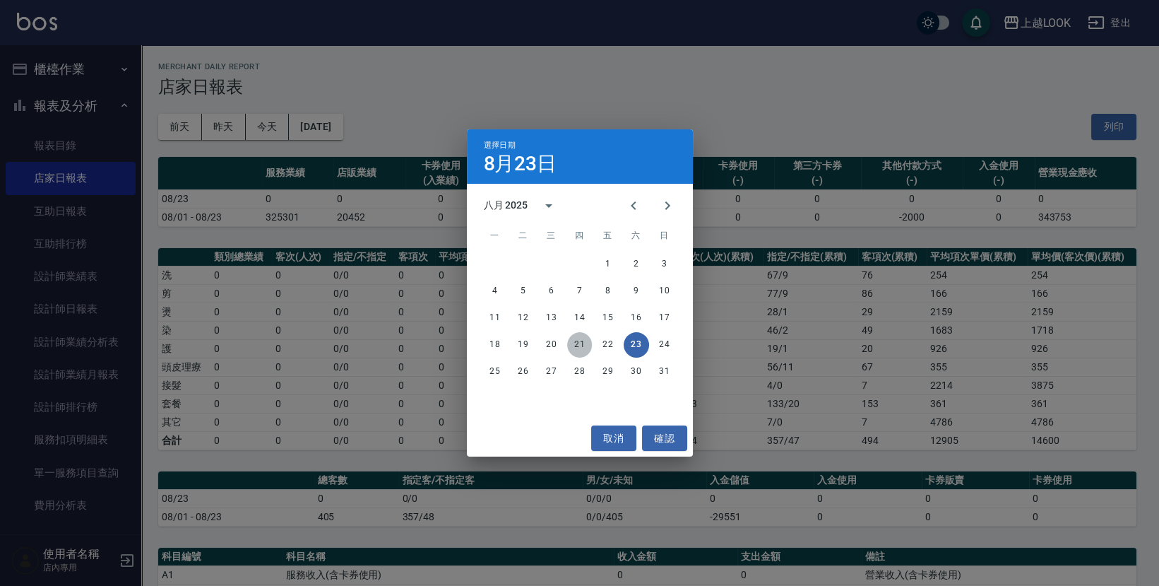
click at [576, 343] on button "21" at bounding box center [579, 344] width 25 height 25
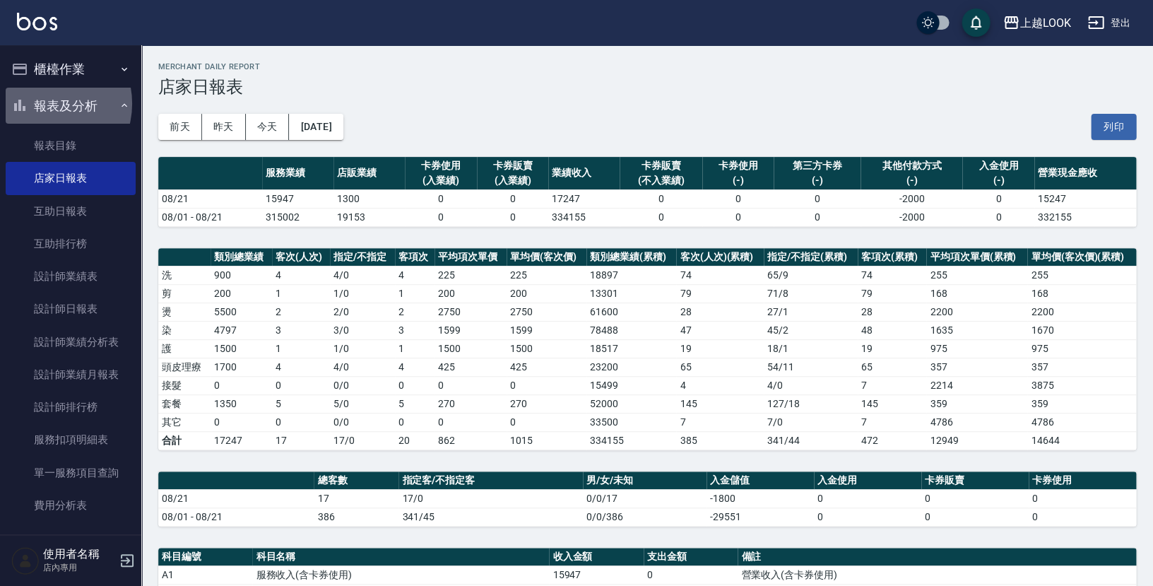
click at [45, 103] on button "報表及分析" at bounding box center [71, 106] width 130 height 37
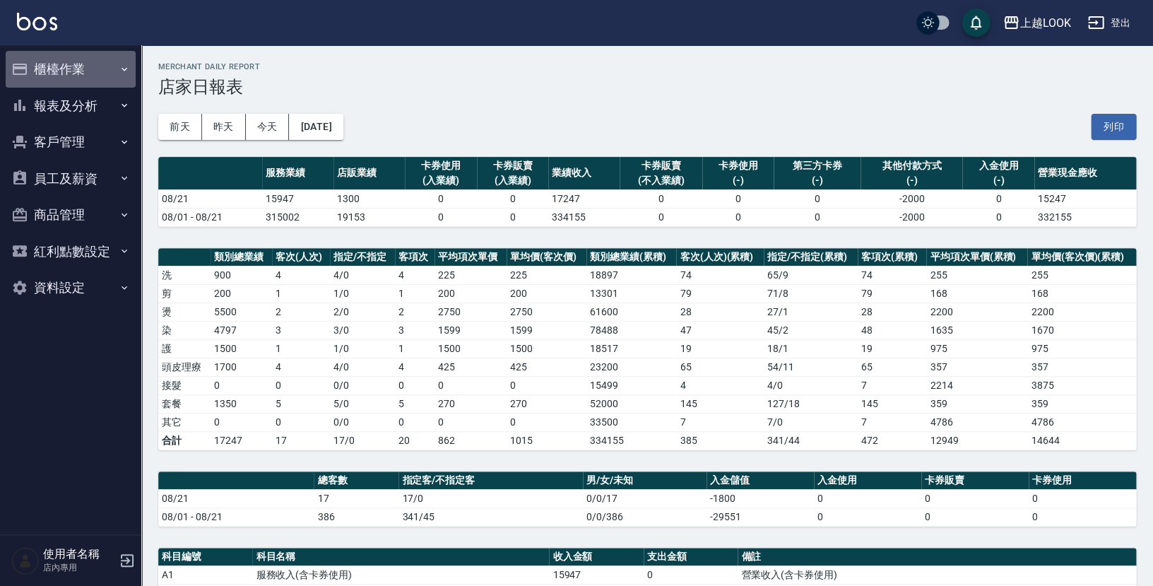
click at [54, 65] on button "櫃檯作業" at bounding box center [71, 69] width 130 height 37
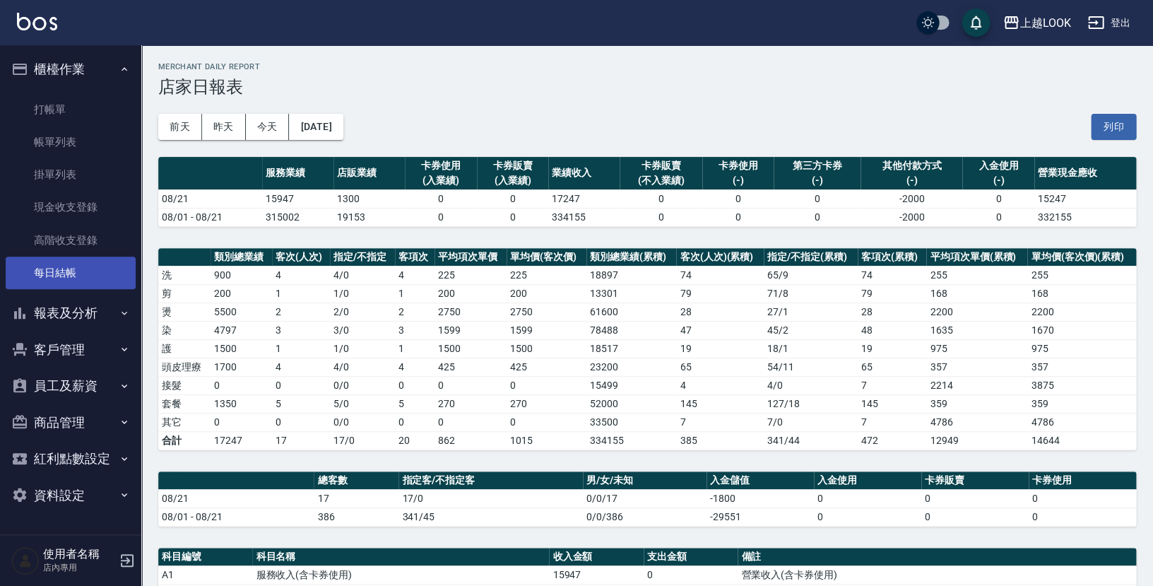
click at [60, 259] on link "每日結帳" at bounding box center [71, 272] width 130 height 32
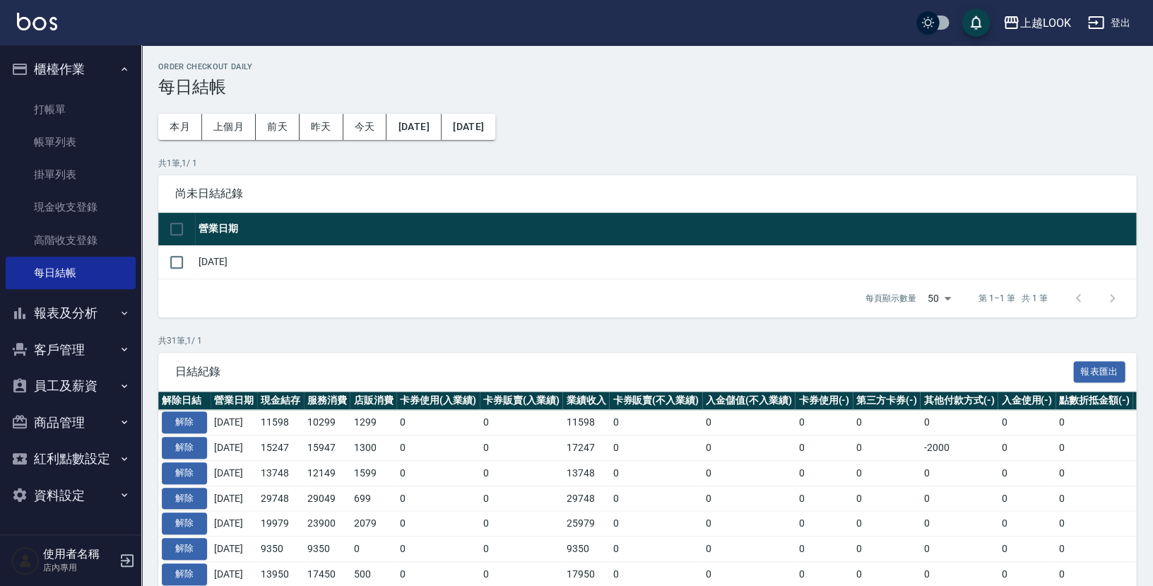
click at [66, 71] on button "櫃檯作業" at bounding box center [71, 69] width 130 height 37
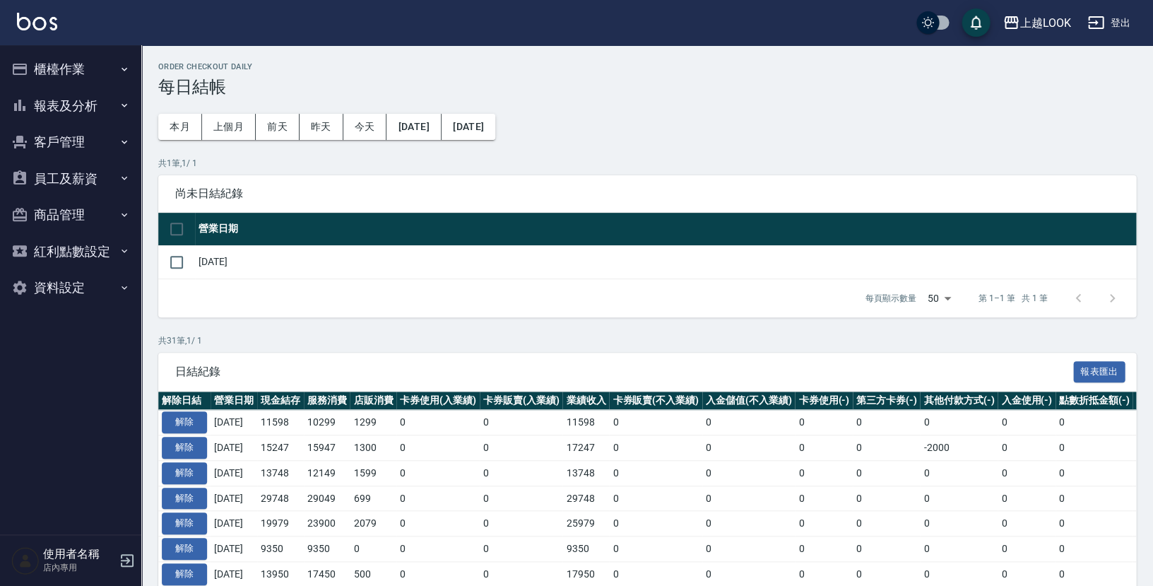
click at [66, 101] on button "報表及分析" at bounding box center [71, 106] width 130 height 37
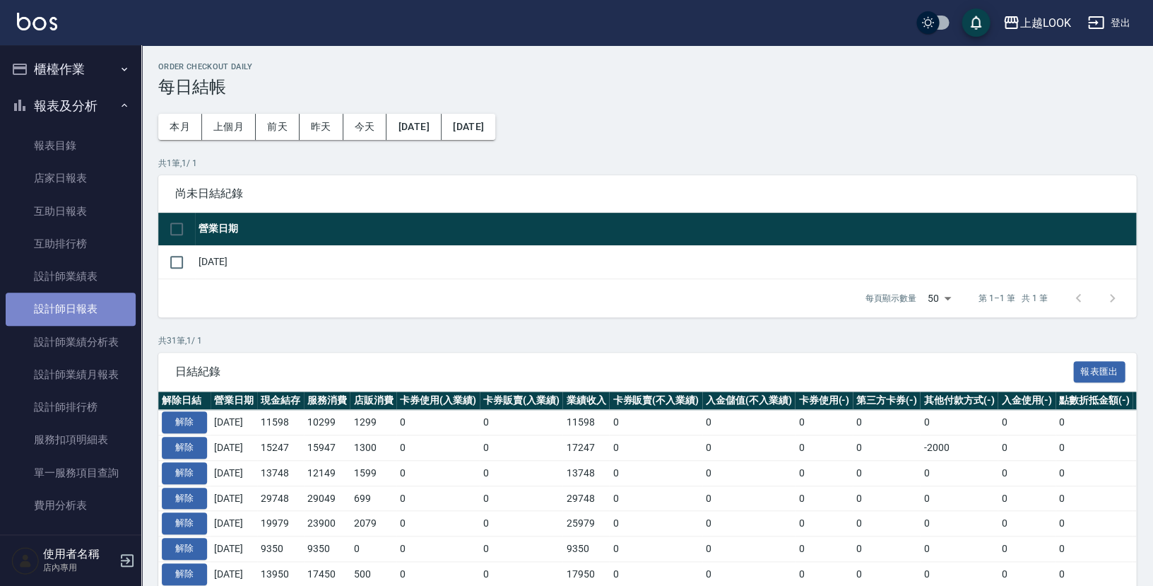
click at [86, 307] on link "設計師日報表" at bounding box center [71, 308] width 130 height 32
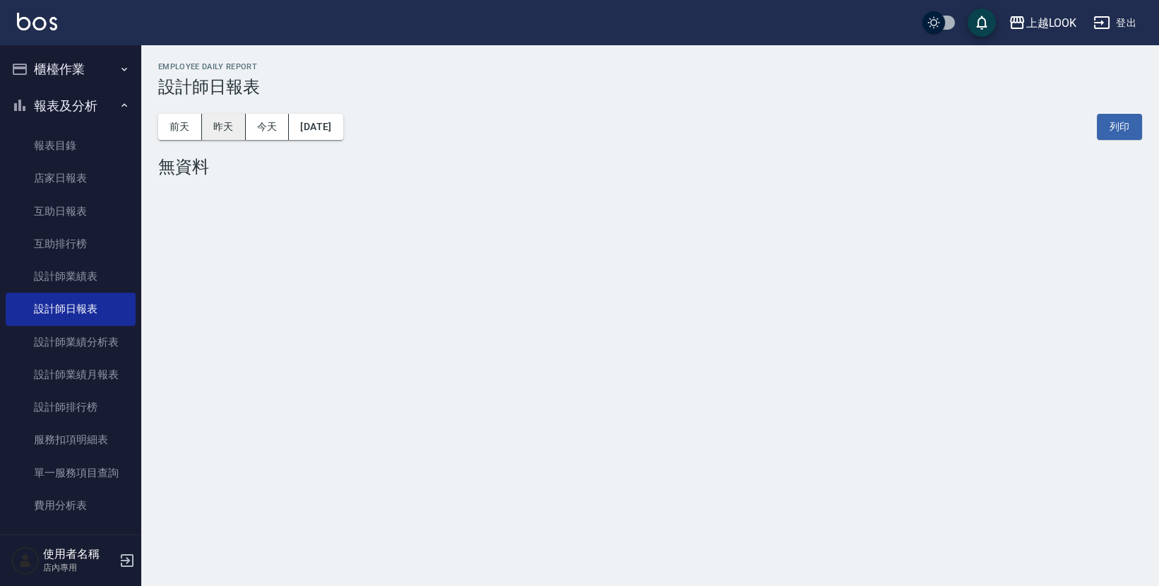
click at [220, 121] on button "昨天" at bounding box center [224, 127] width 44 height 26
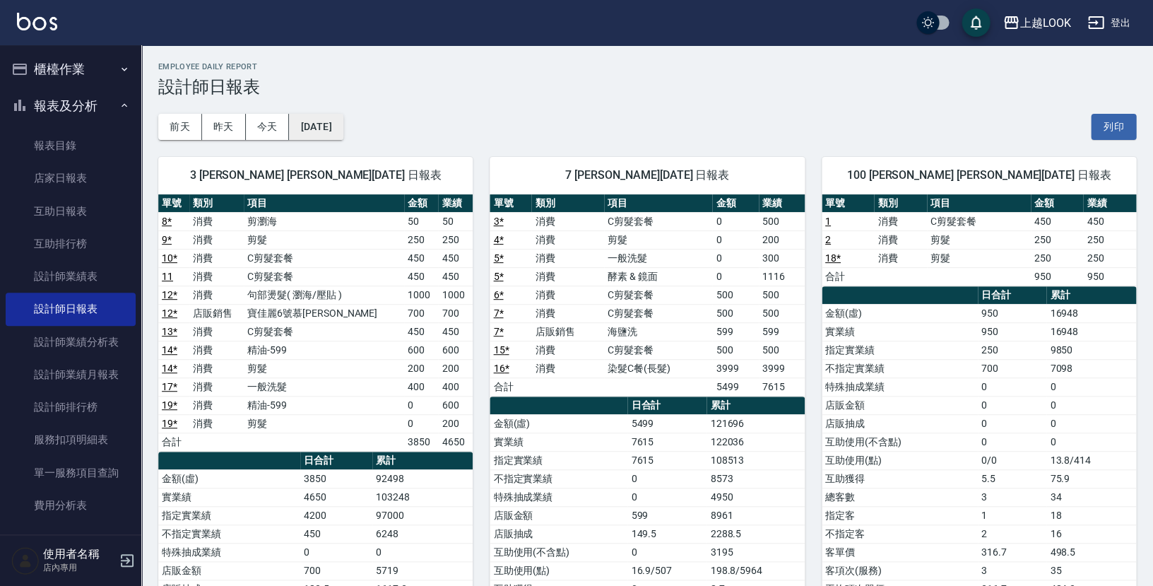
click at [343, 122] on button "[DATE]" at bounding box center [316, 127] width 54 height 26
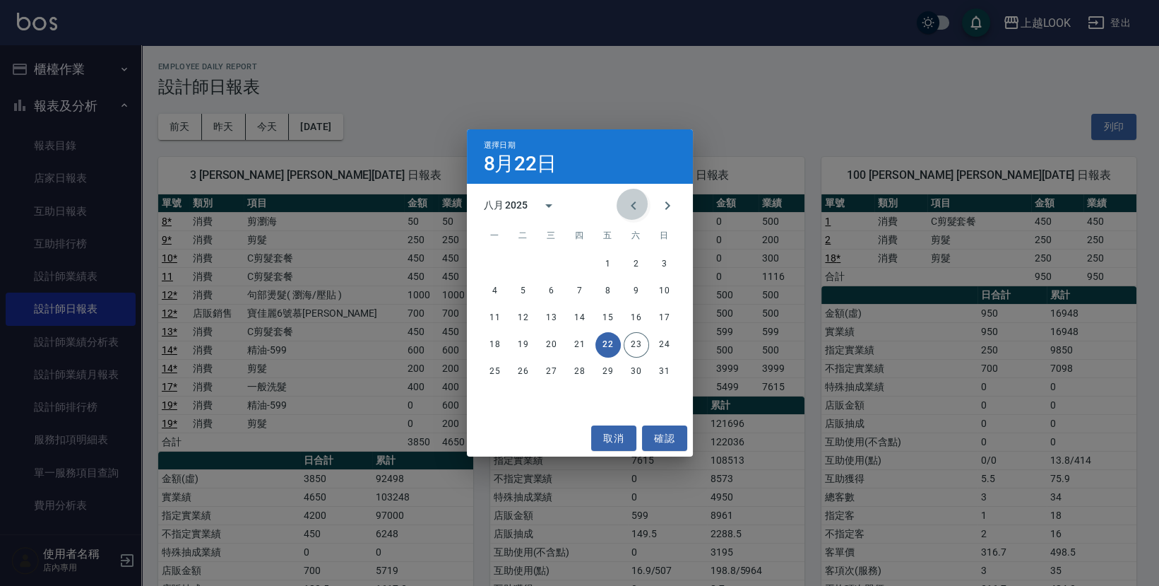
click at [635, 204] on icon "Previous month" at bounding box center [633, 205] width 5 height 8
click at [670, 207] on icon "Next month" at bounding box center [667, 205] width 17 height 17
click at [501, 342] on button "18" at bounding box center [494, 344] width 25 height 25
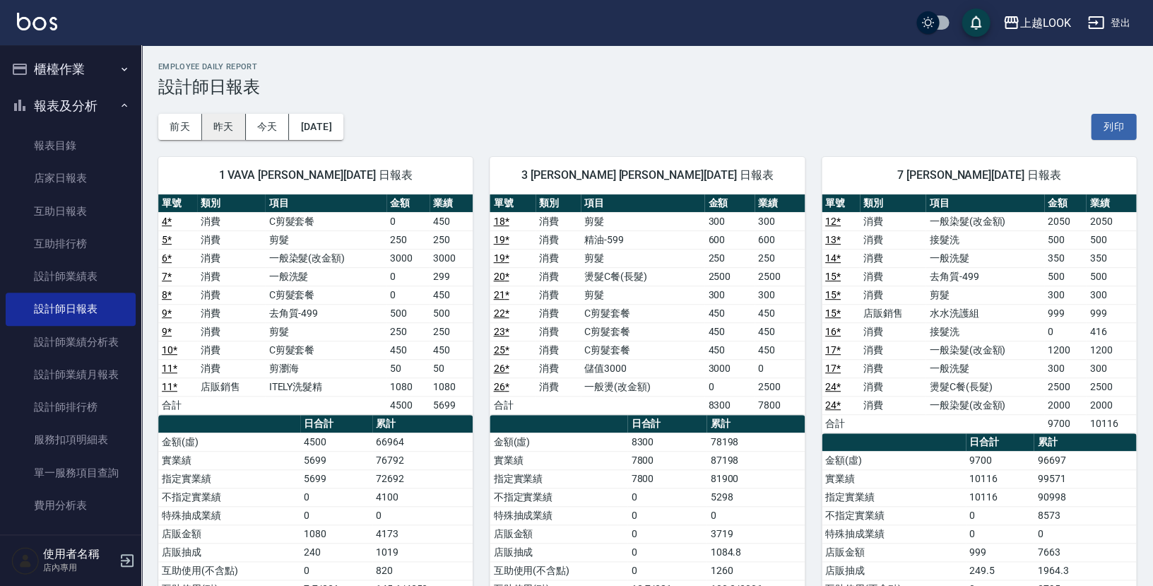
click at [224, 121] on button "昨天" at bounding box center [224, 127] width 44 height 26
